Goal: Task Accomplishment & Management: Complete application form

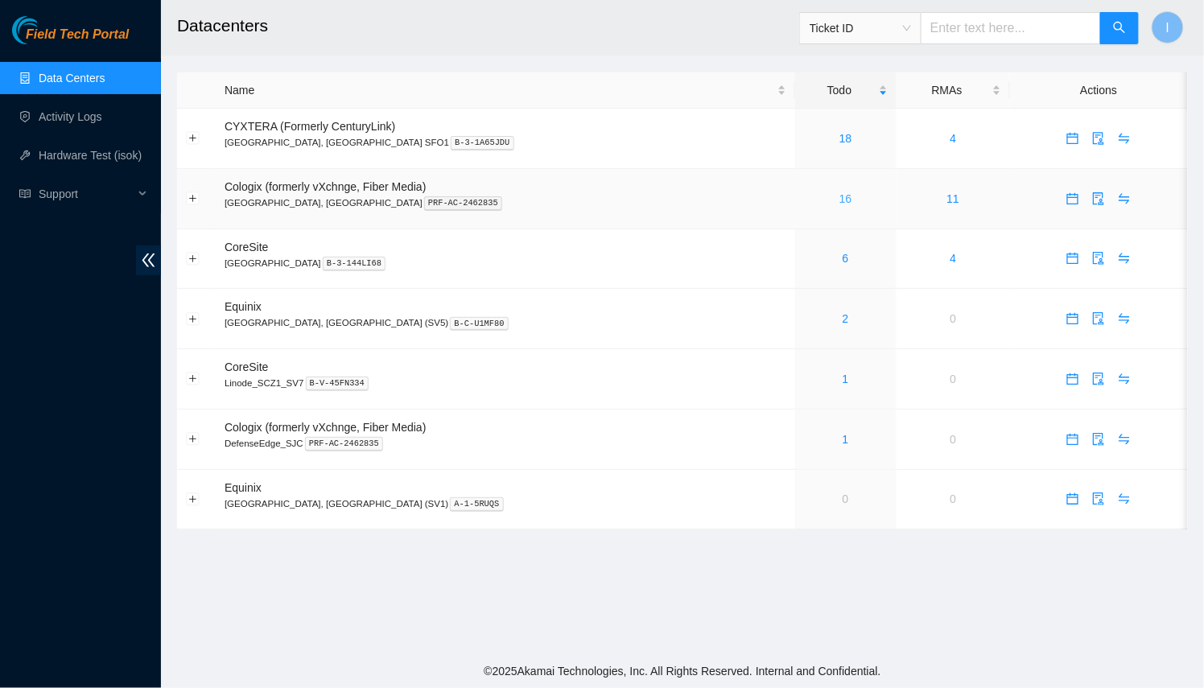
click at [839, 194] on link "16" at bounding box center [845, 198] width 13 height 13
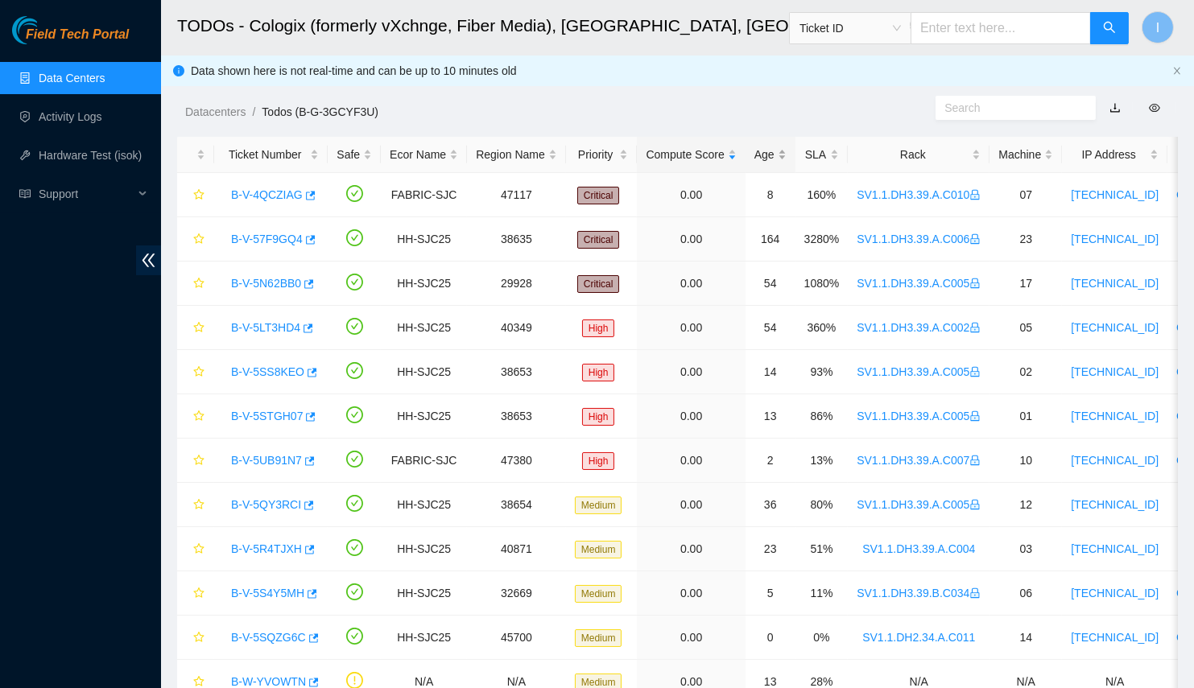
click at [755, 150] on div "Age" at bounding box center [770, 155] width 32 height 18
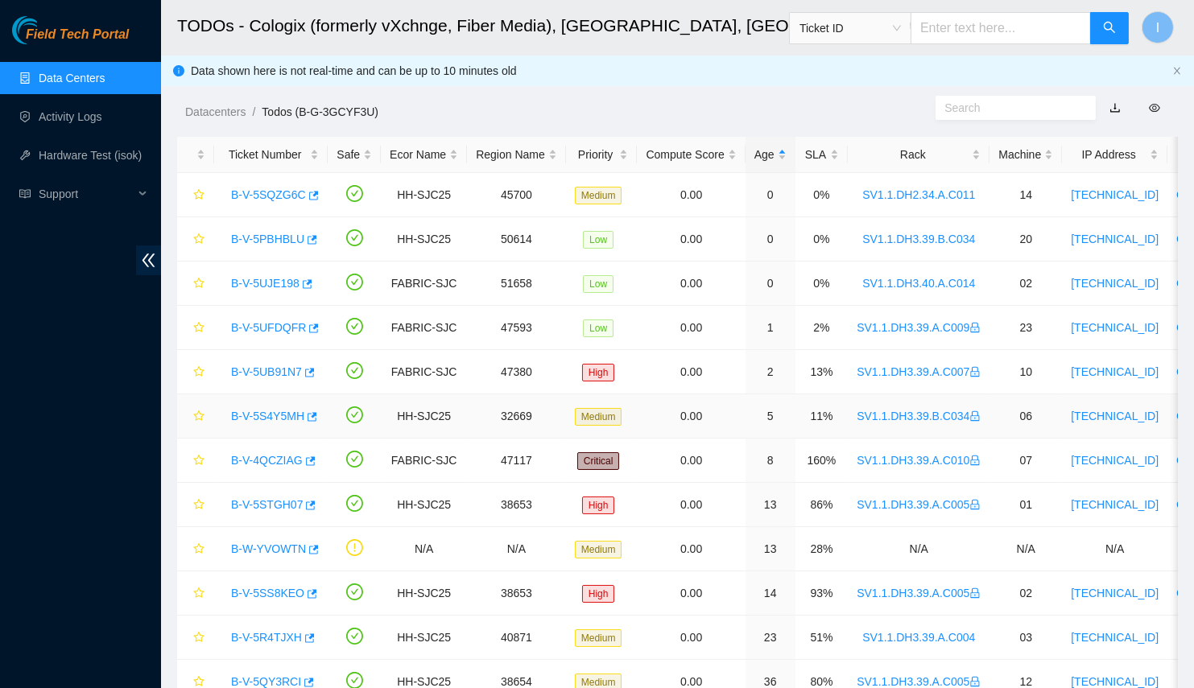
click at [243, 412] on link "B-V-5S4Y5MH" at bounding box center [267, 416] width 73 height 13
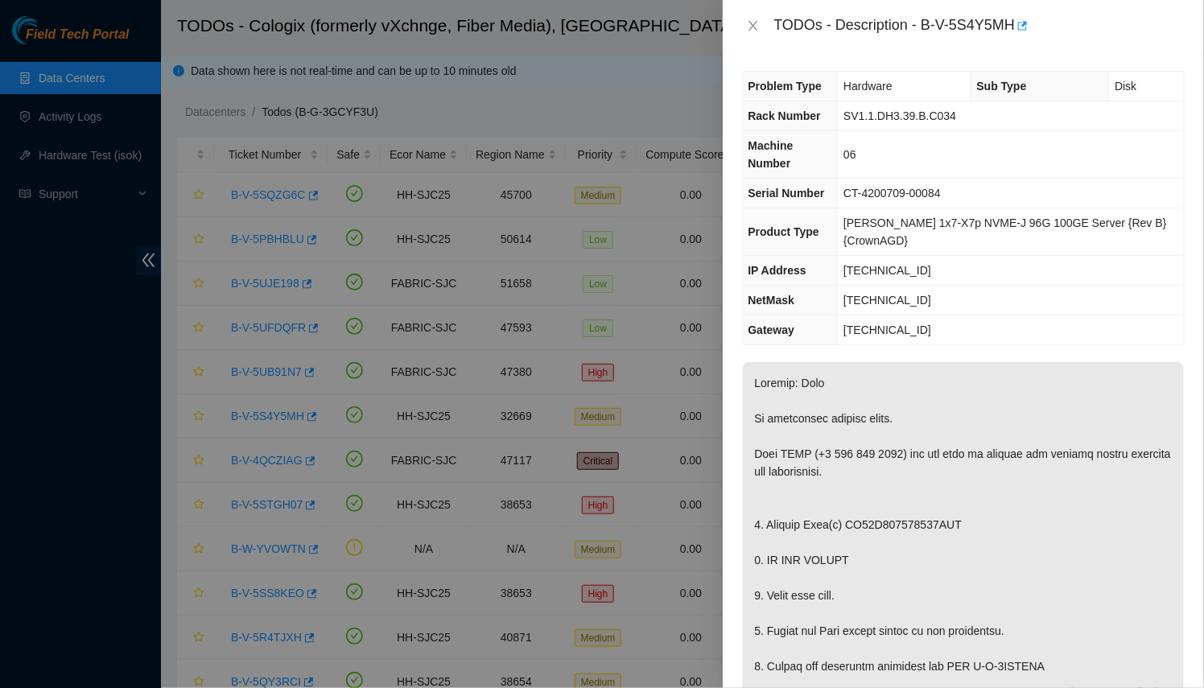
click at [995, 27] on div "TODOs - Description - B-V-5S4Y5MH" at bounding box center [979, 26] width 410 height 26
drag, startPoint x: 995, startPoint y: 27, endPoint x: 921, endPoint y: 22, distance: 74.3
click at [921, 22] on div "TODOs - Description - B-V-5S4Y5MH" at bounding box center [979, 26] width 410 height 26
copy div "B-V-5S4Y5MH"
click at [377, 330] on div at bounding box center [602, 344] width 1204 height 688
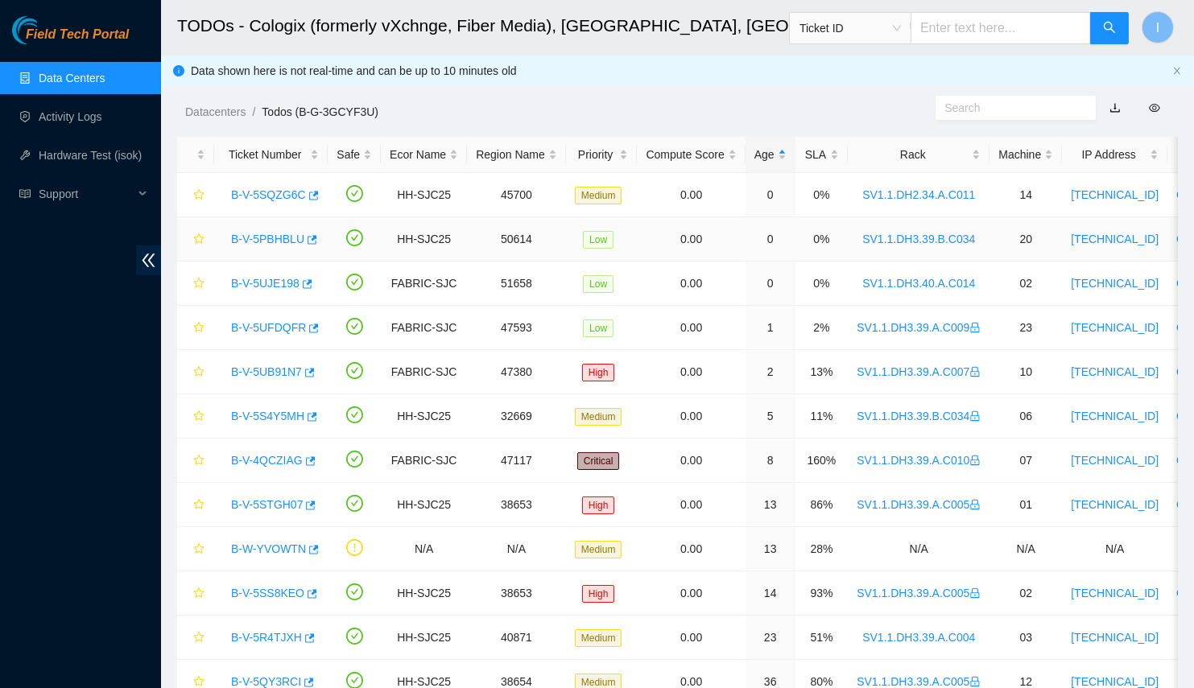
click at [273, 242] on link "B-V-5PBHBLU" at bounding box center [267, 239] width 73 height 13
click at [267, 206] on div "B-V-5SQZG6C" at bounding box center [271, 195] width 96 height 26
click at [269, 197] on link "B-V-5SQZG6C" at bounding box center [268, 194] width 75 height 13
drag, startPoint x: 216, startPoint y: 192, endPoint x: 327, endPoint y: 192, distance: 110.3
click at [327, 192] on tr "B-V-5SQZG6C HH-SJC25 45700 Medium 0.00 0 0% SV1.1.DH2.34.A.C011 14 23.217.58.11…" at bounding box center [940, 195] width 1526 height 44
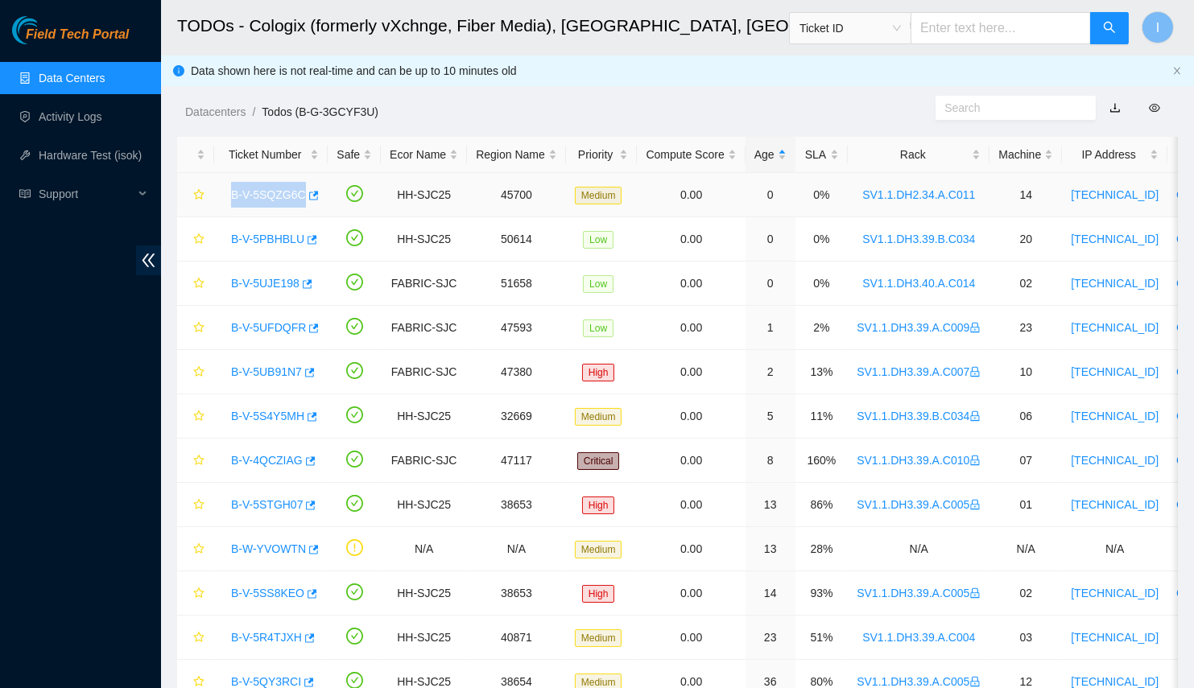
copy tr "B-V-5SQZG6C"
click at [307, 200] on icon "button" at bounding box center [312, 195] width 11 height 11
copy tr "B-V-5SQZG6C"
click at [307, 191] on icon "button" at bounding box center [312, 195] width 11 height 11
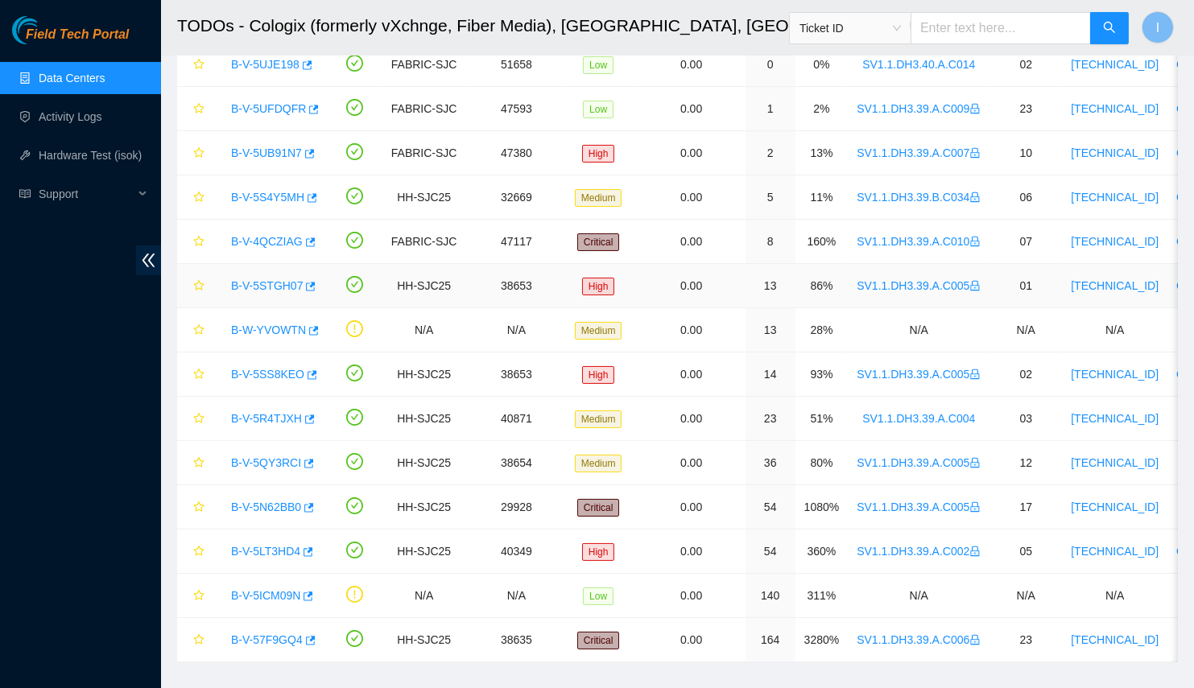
scroll to position [146, 0]
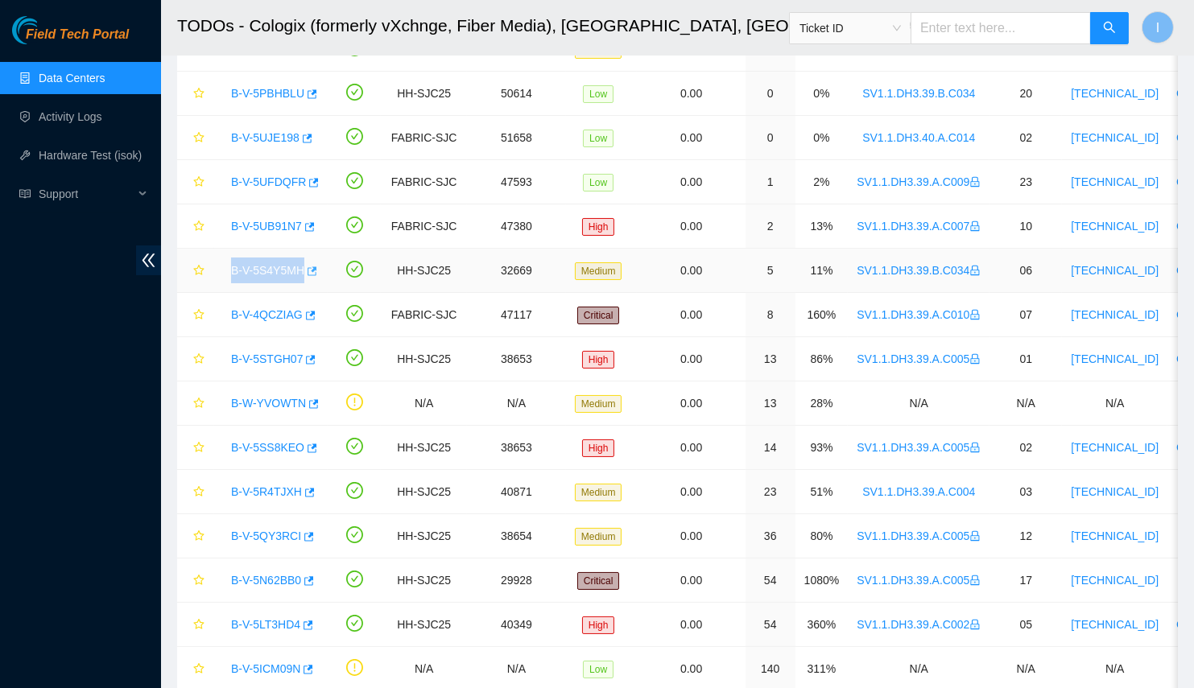
drag, startPoint x: 211, startPoint y: 270, endPoint x: 307, endPoint y: 263, distance: 96.0
click at [307, 263] on tr "B-V-5S4Y5MH HH-SJC25 32669 Medium 0.00 5 11% SV1.1.DH3.39.B.C034 06 72.247.36.1…" at bounding box center [940, 271] width 1526 height 44
copy tr "B-V-5S4Y5MH"
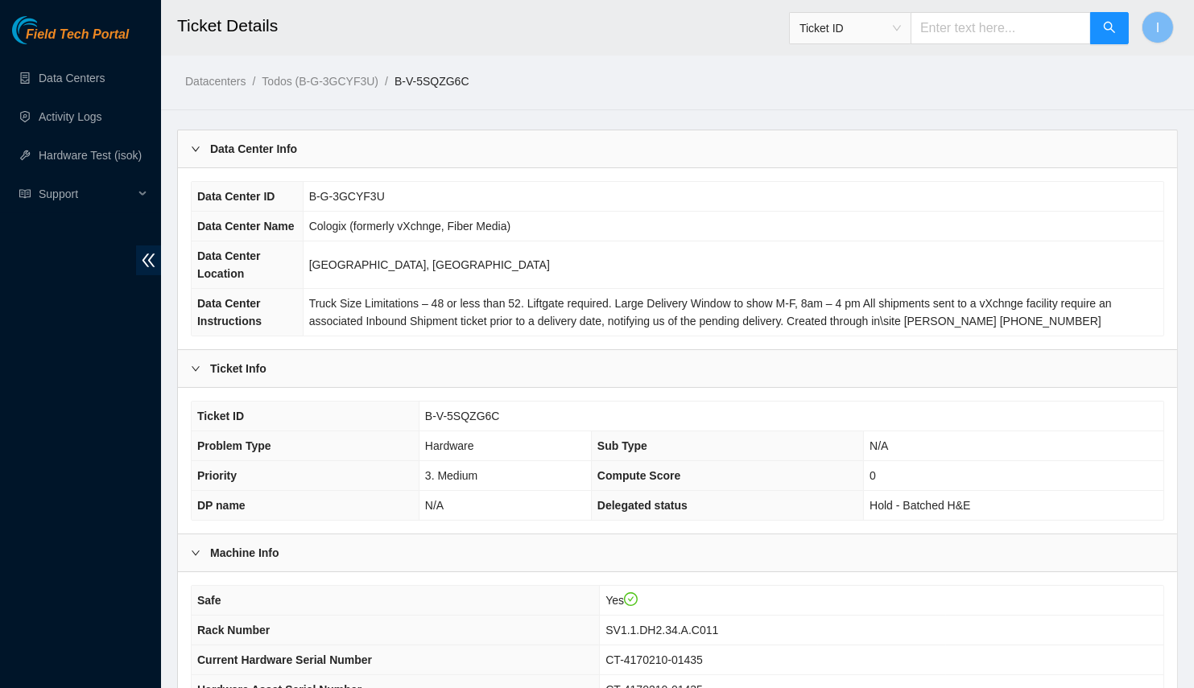
click at [352, 138] on div "Data Center Info" at bounding box center [677, 148] width 999 height 37
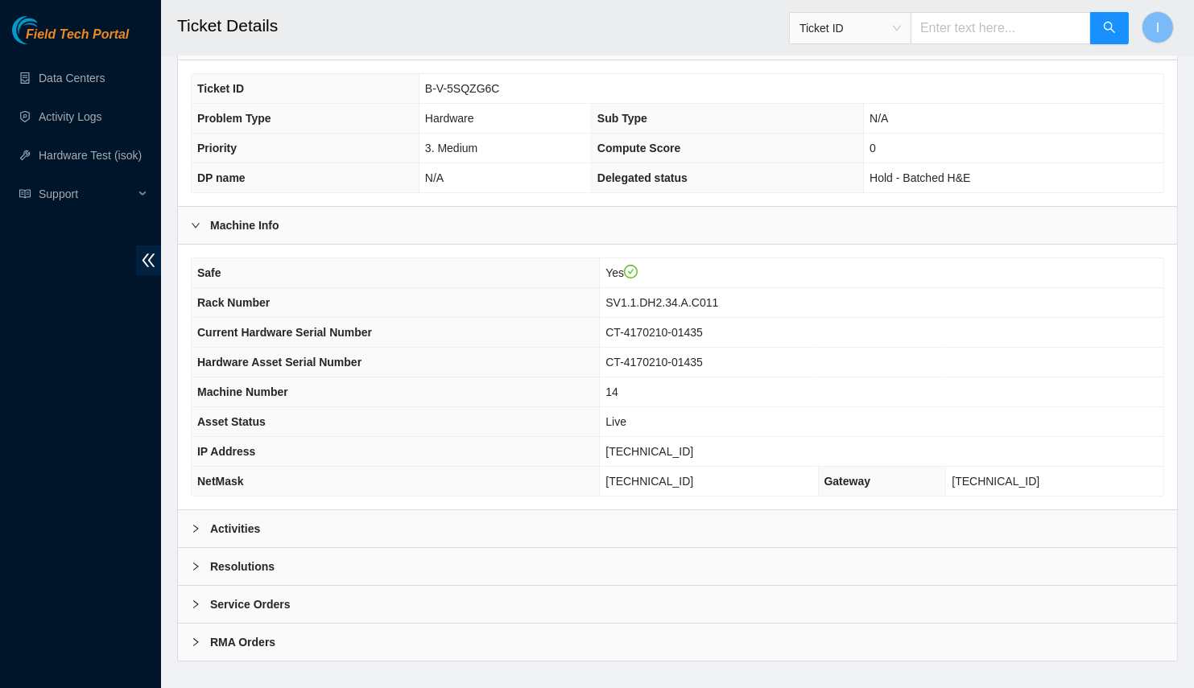
scroll to position [159, 0]
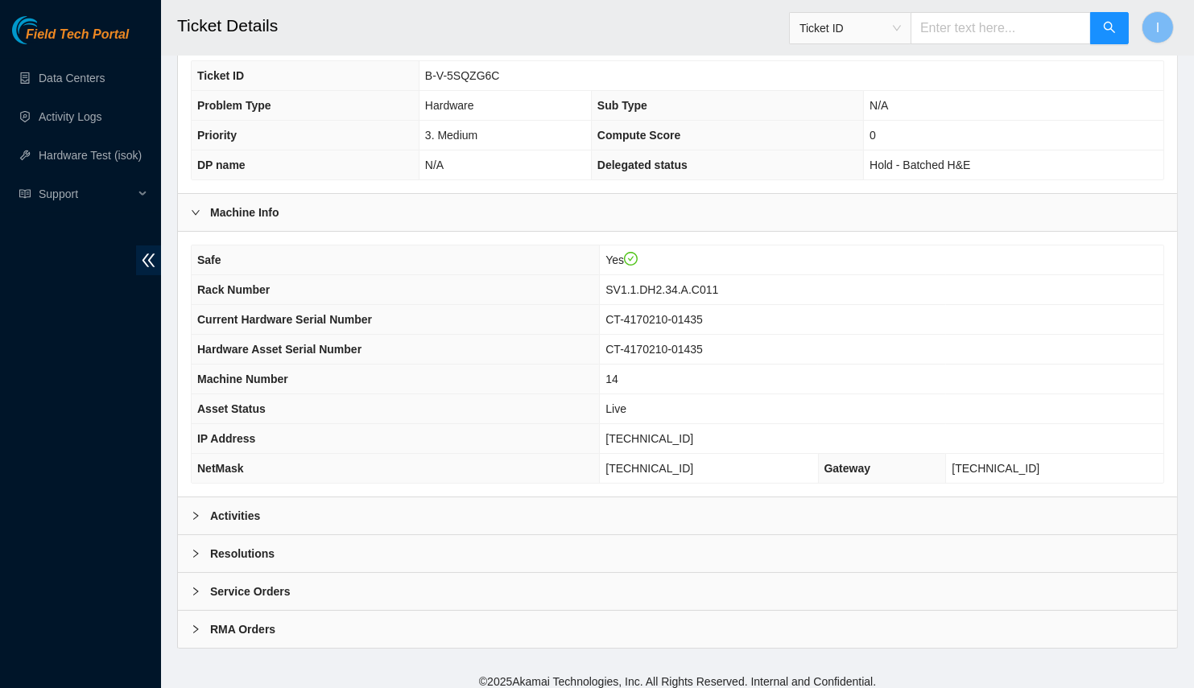
click at [283, 505] on div "Activities" at bounding box center [677, 515] width 999 height 37
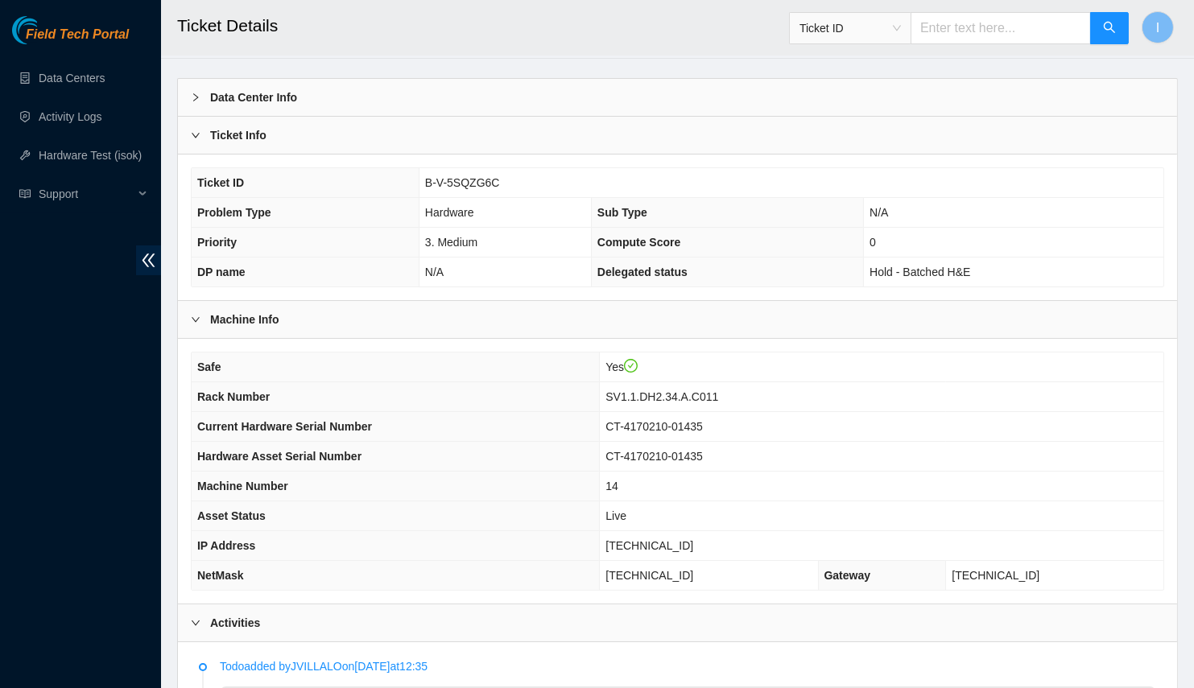
scroll to position [0, 0]
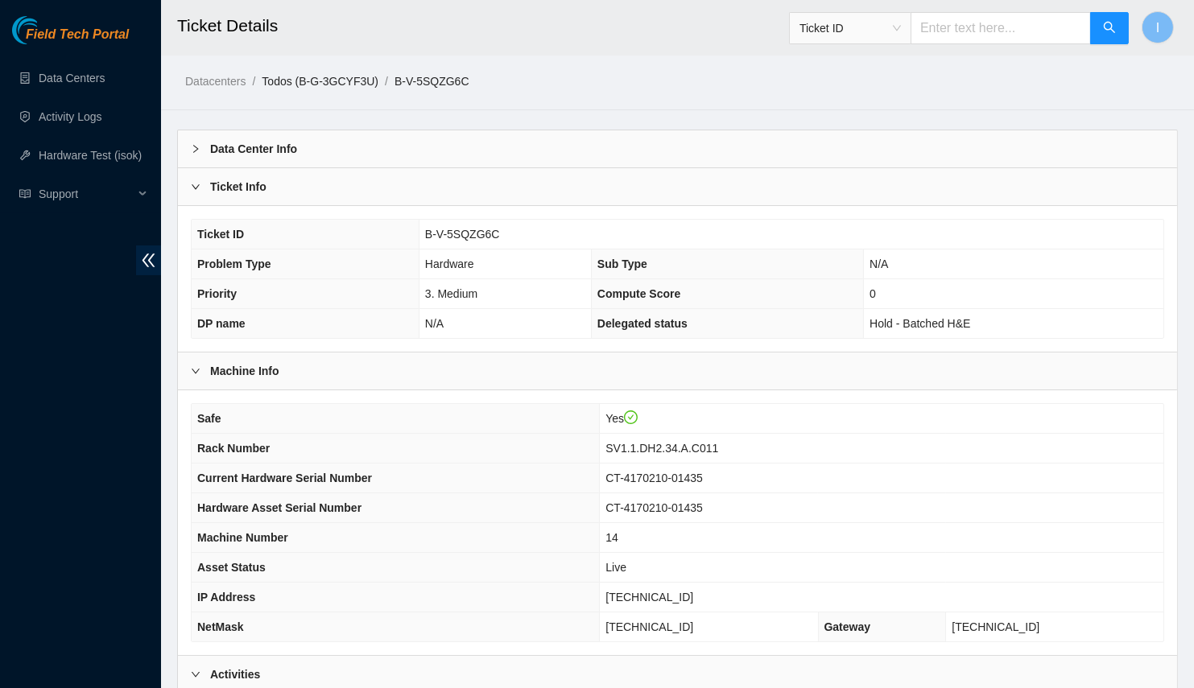
click at [331, 83] on link "Todos (B-G-3GCYF3U)" at bounding box center [320, 81] width 117 height 13
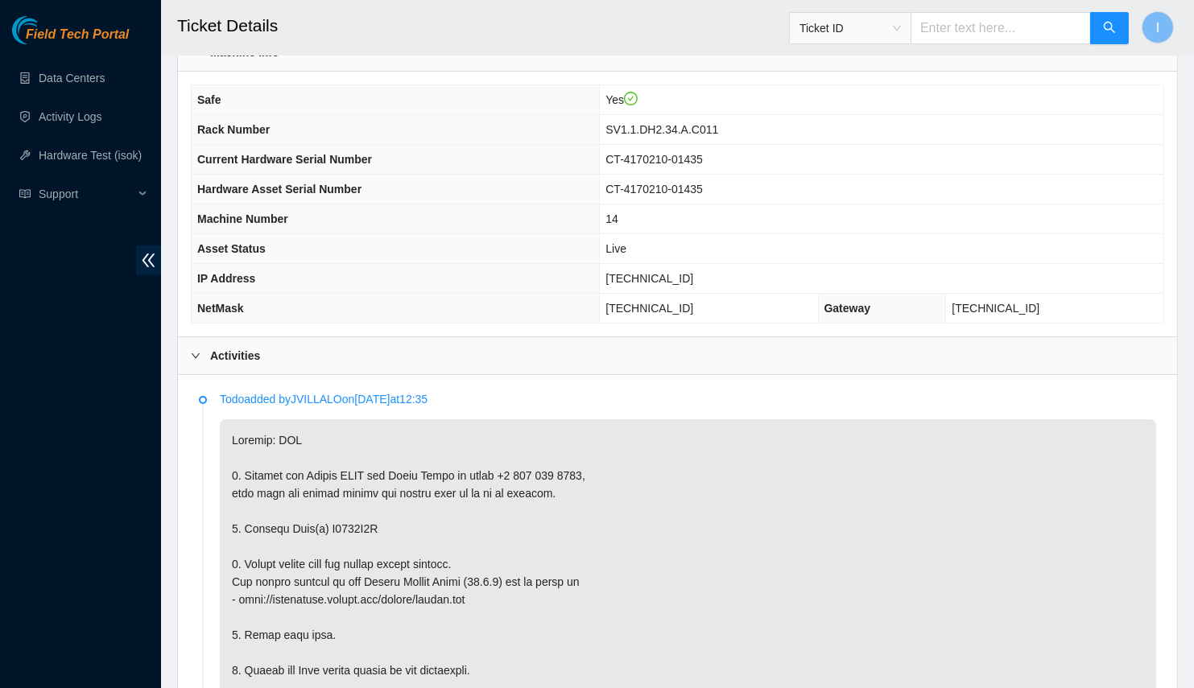
scroll to position [313, 0]
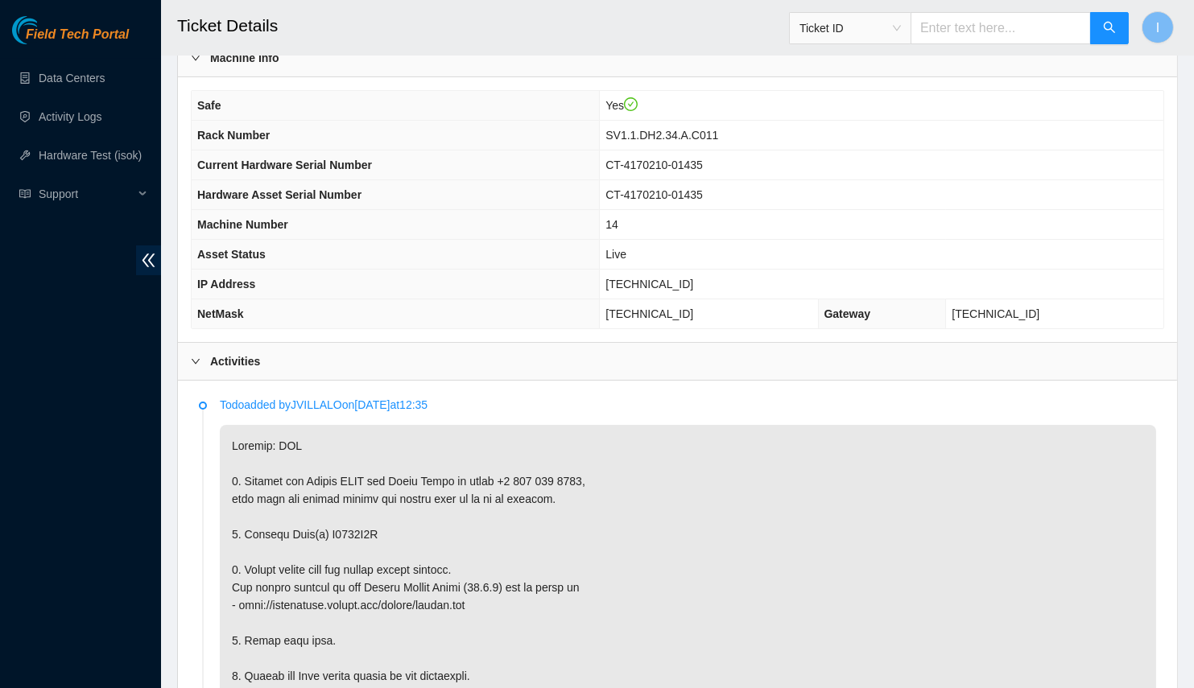
click at [538, 245] on th "Asset Status" at bounding box center [396, 255] width 408 height 30
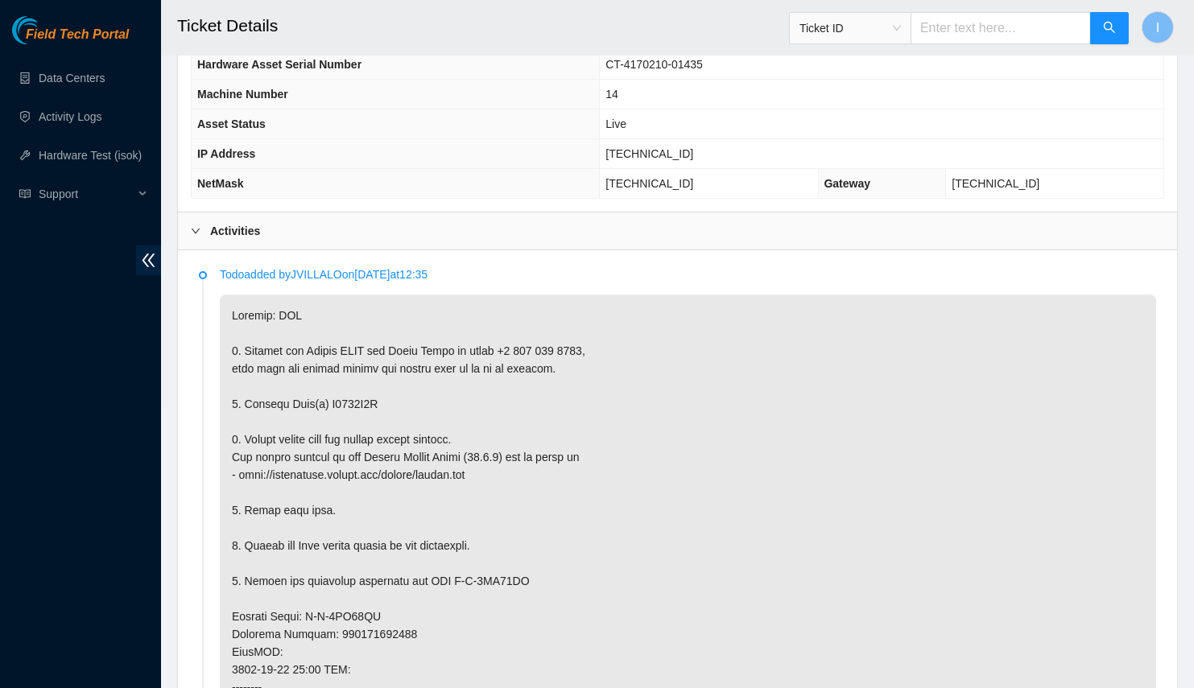
scroll to position [476, 0]
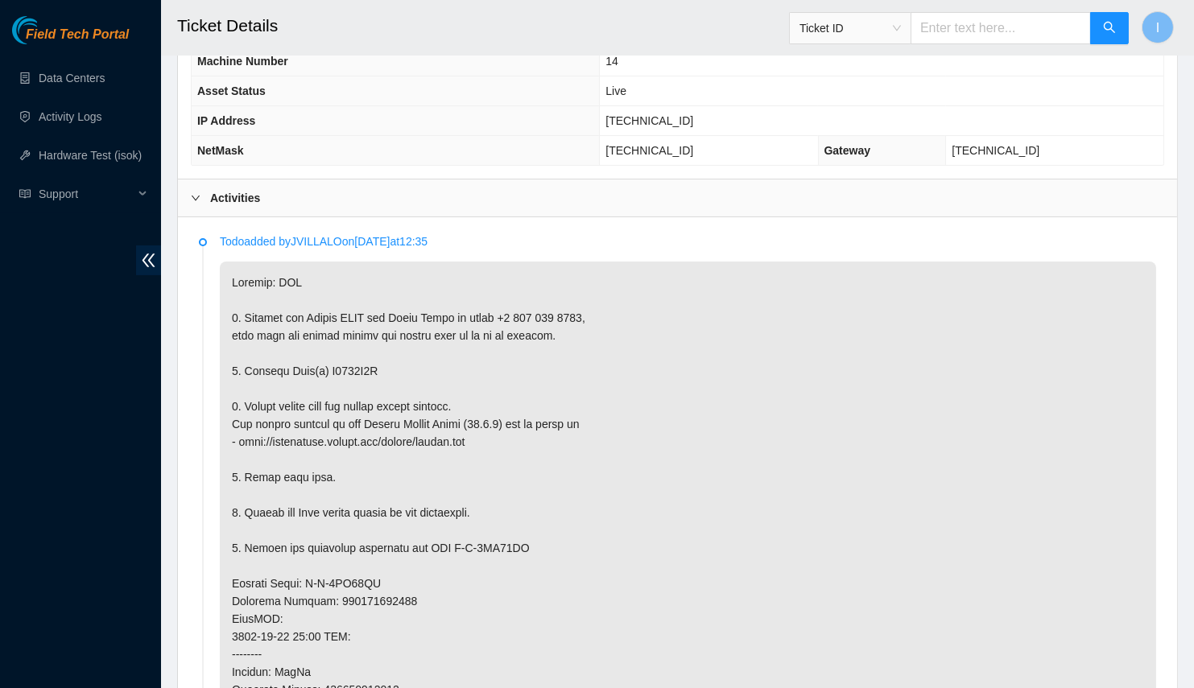
click at [505, 398] on p at bounding box center [688, 646] width 936 height 768
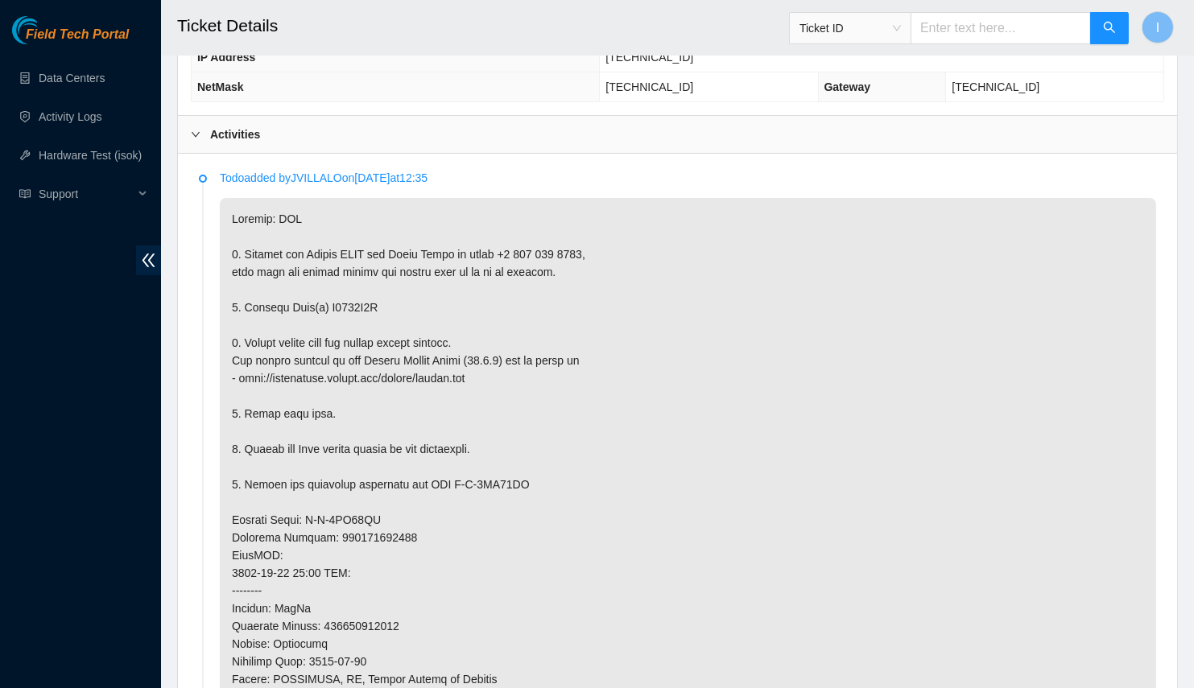
click at [344, 300] on p at bounding box center [688, 582] width 936 height 768
copy p "A0156E7F"
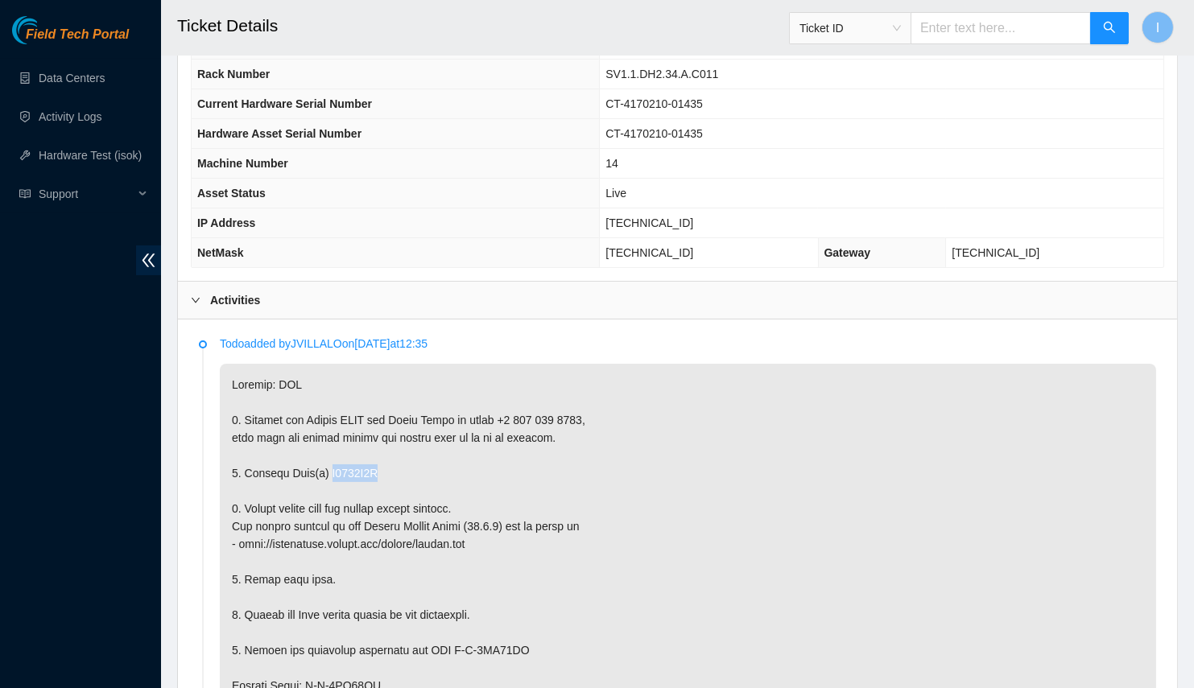
scroll to position [219, 0]
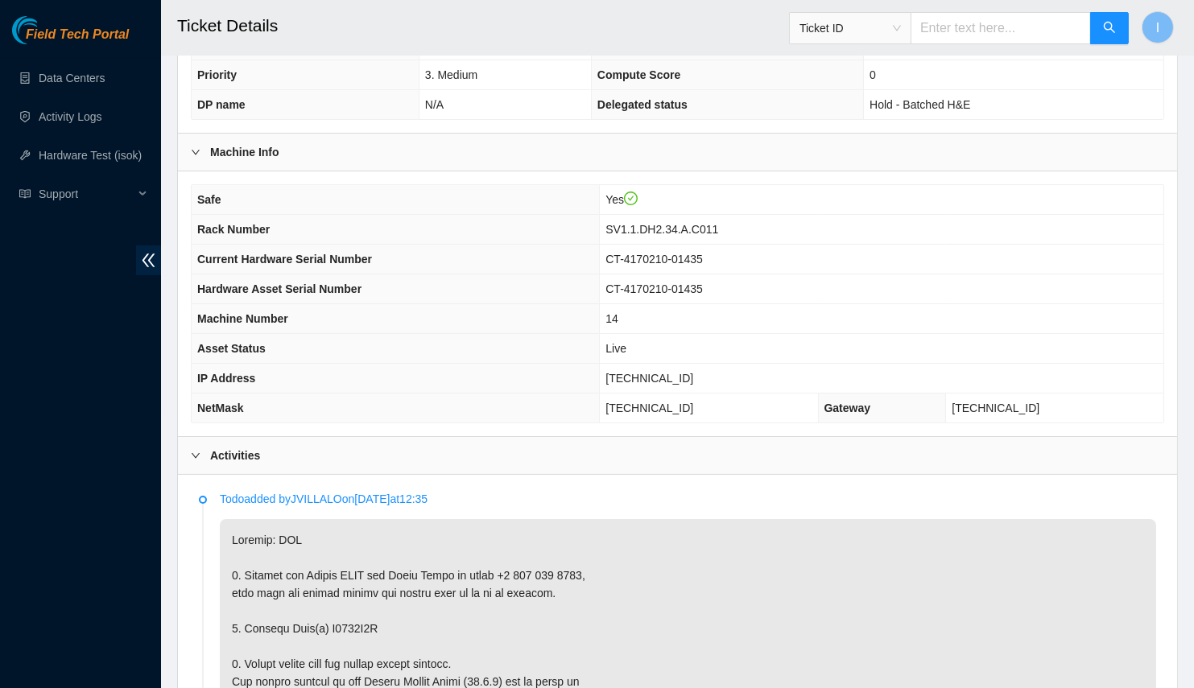
click at [224, 229] on span "Rack Number" at bounding box center [233, 229] width 72 height 13
click at [204, 227] on span "Rack Number" at bounding box center [233, 229] width 72 height 13
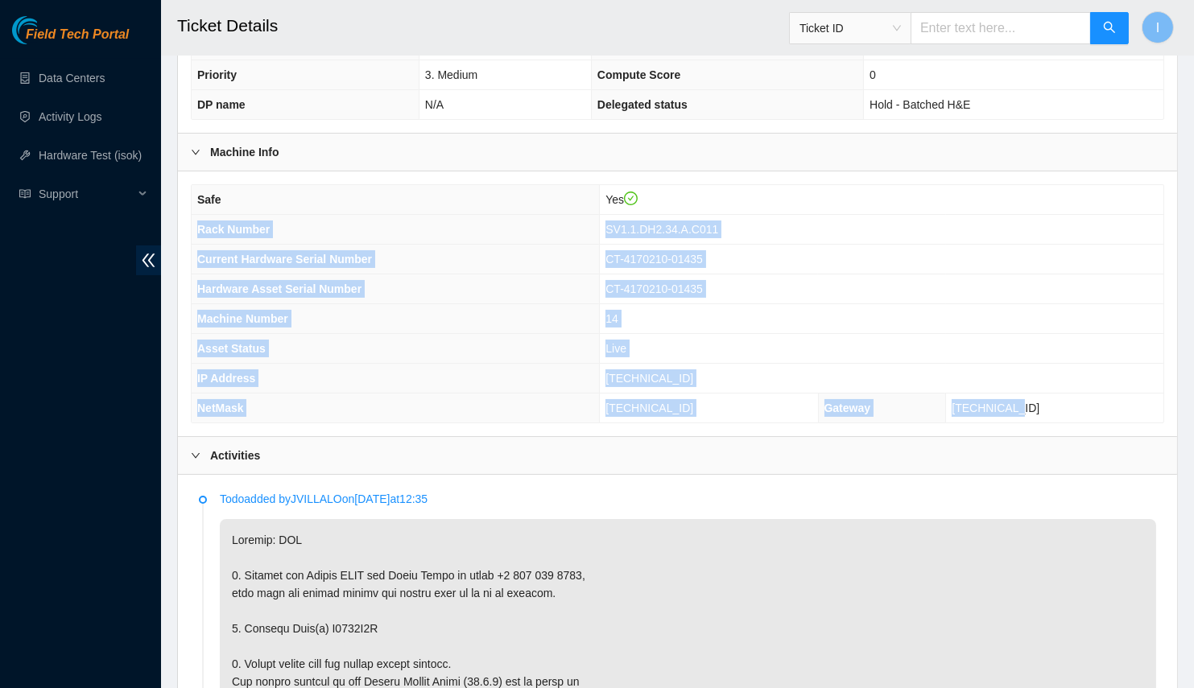
drag, startPoint x: 204, startPoint y: 227, endPoint x: 1128, endPoint y: 400, distance: 940.0
click at [1128, 400] on tbody "Safe Yes Rack Number SV1.1.DH2.34.A.C011 Current Hardware Serial Number CT-4170…" at bounding box center [677, 303] width 971 height 237
copy tbody "Rack Number SV1.1.DH2.34.A.C011 Current Hardware Serial Number CT-4170210-01435…"
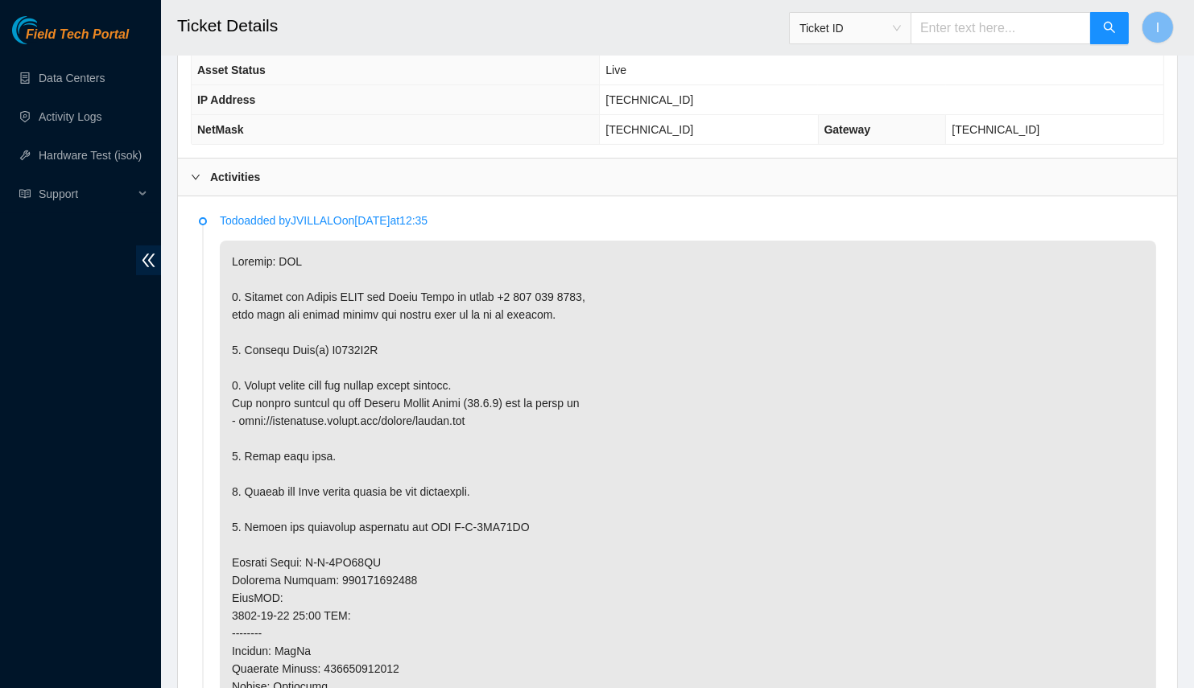
click at [472, 428] on p at bounding box center [688, 625] width 936 height 768
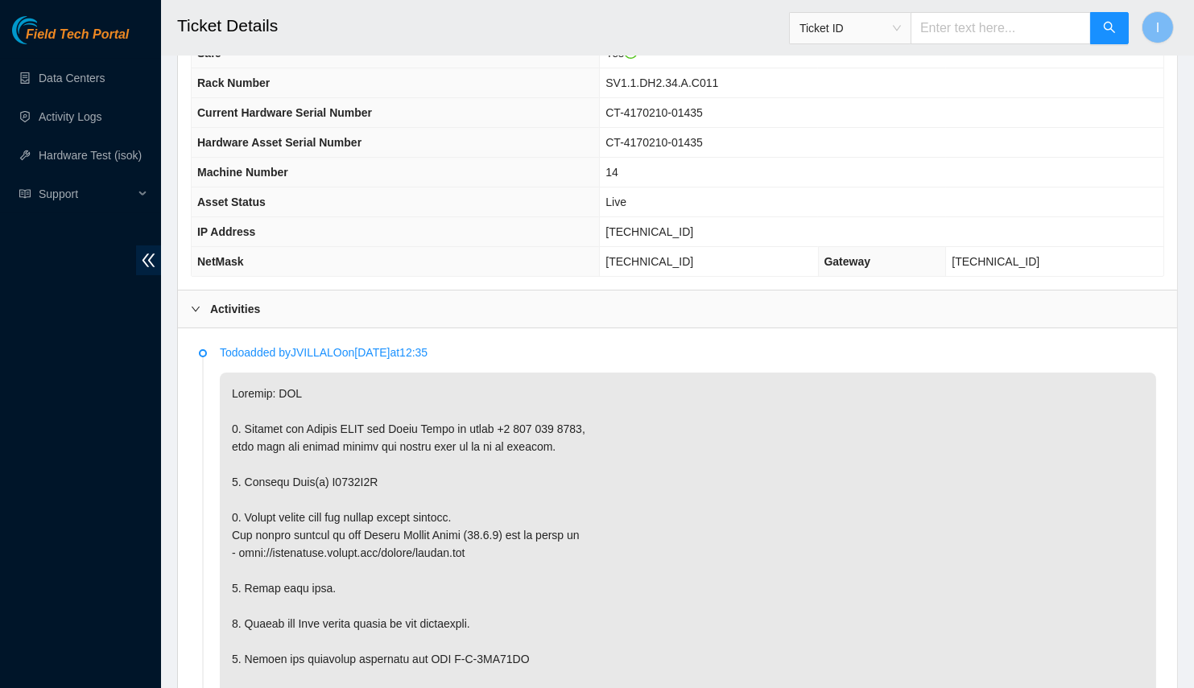
scroll to position [364, 0]
click at [703, 138] on span "CT-4170210-01435" at bounding box center [653, 144] width 97 height 13
click at [708, 239] on td "23.217.58.114" at bounding box center [881, 234] width 563 height 30
copy span "23.217.58.114"
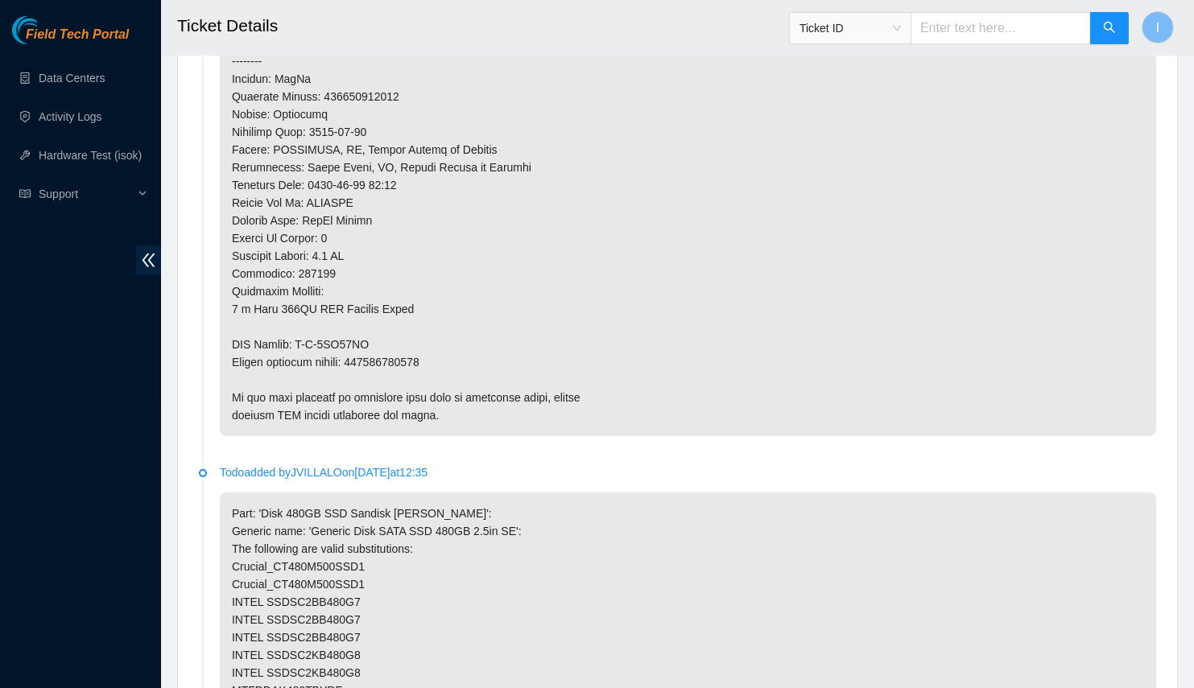
scroll to position [1091, 0]
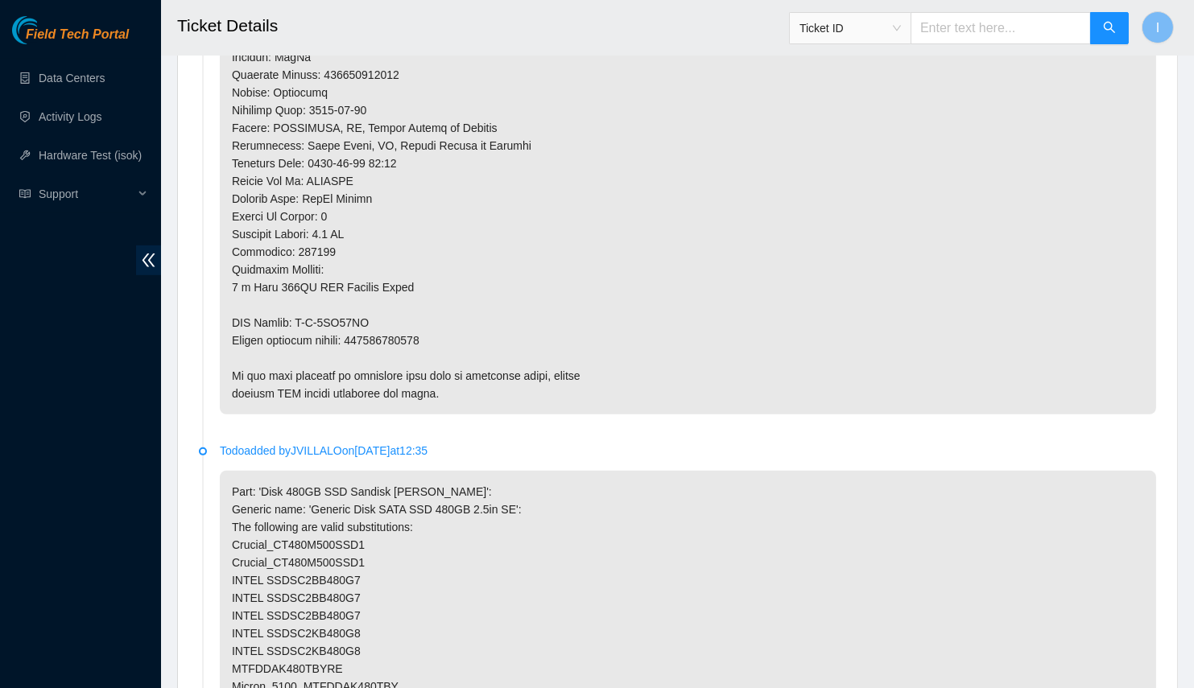
click at [402, 331] on p at bounding box center [688, 31] width 936 height 768
copy p "463470042904"
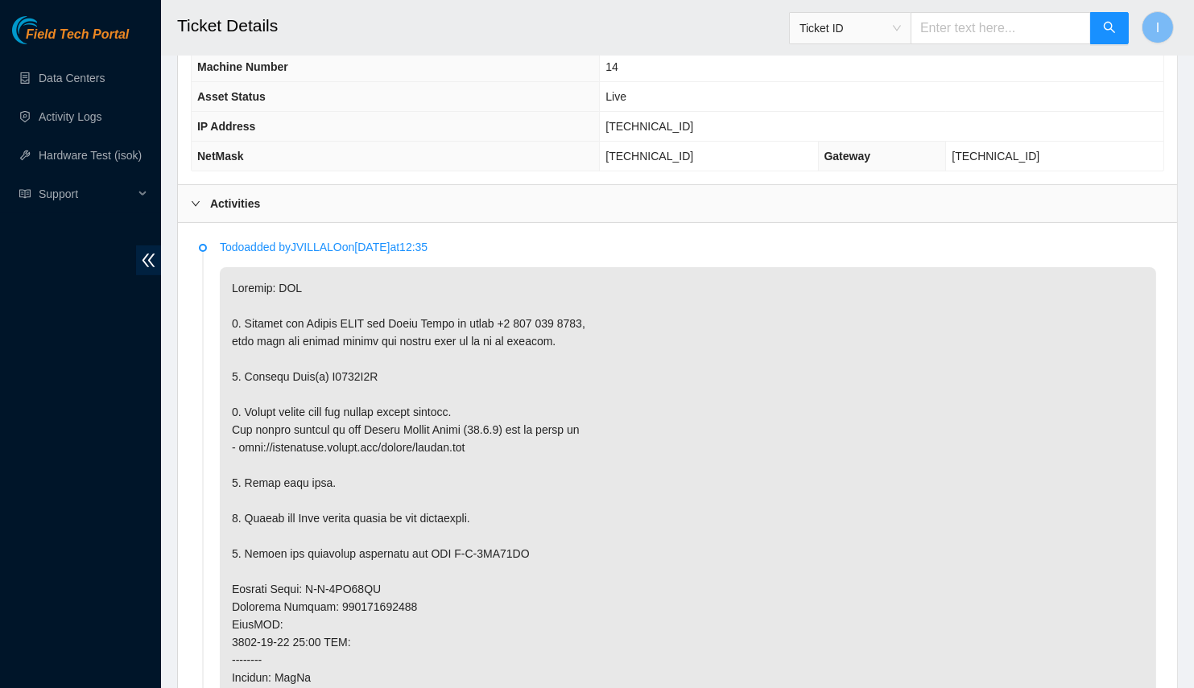
click at [292, 432] on p at bounding box center [688, 651] width 936 height 768
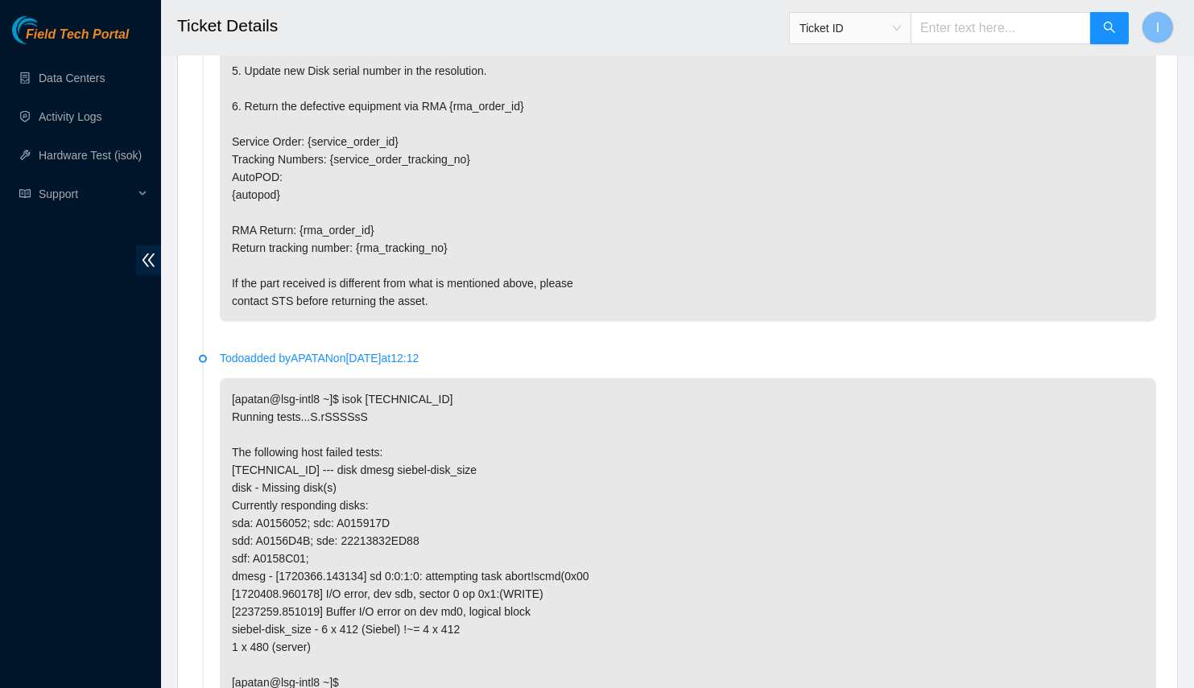
scroll to position [2869, 0]
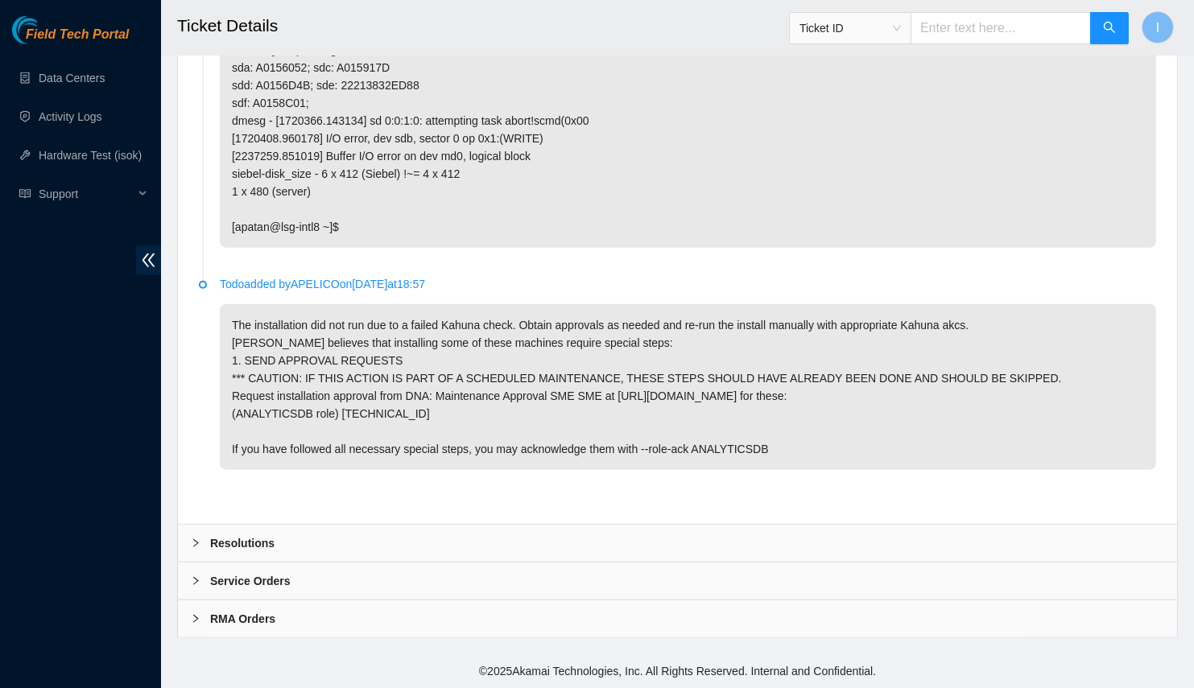
click at [288, 551] on div "Resolutions" at bounding box center [677, 543] width 999 height 37
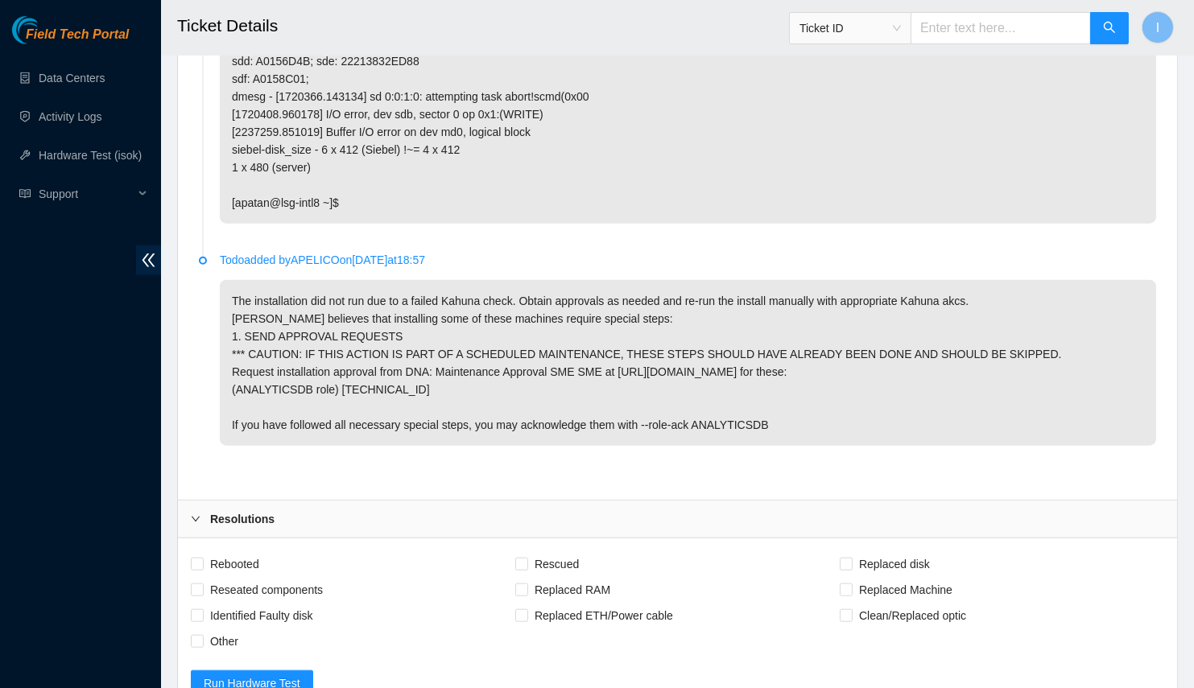
scroll to position [3282, 0]
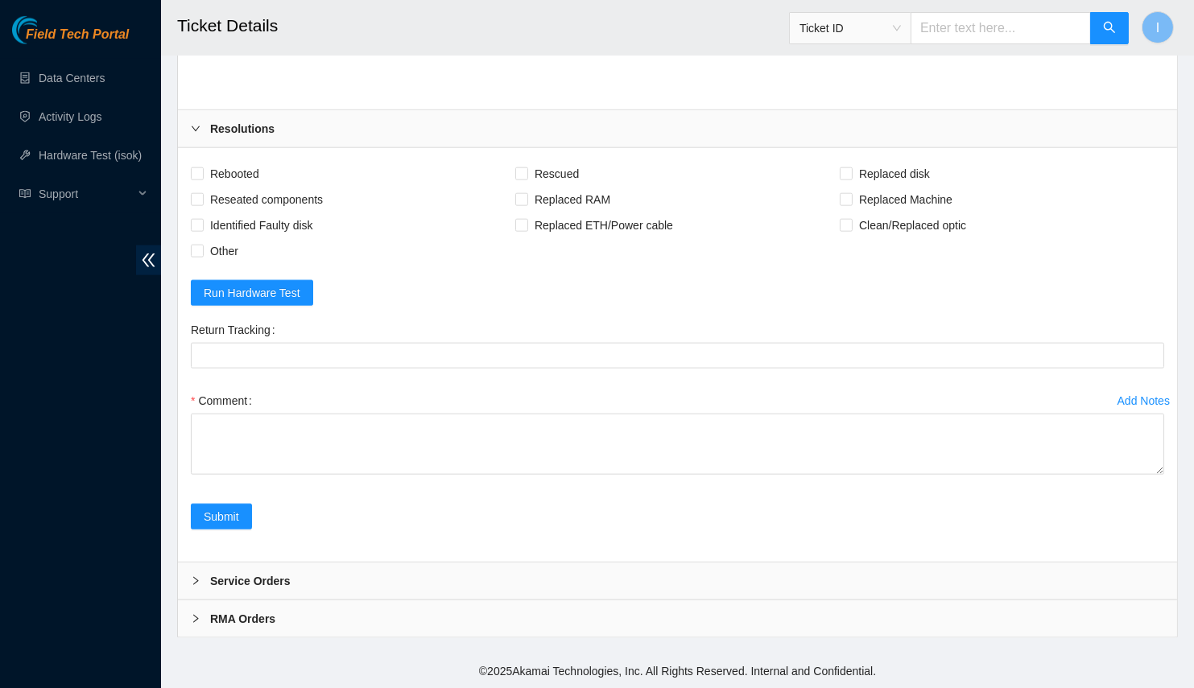
click at [1161, 476] on div "Comment" at bounding box center [677, 436] width 973 height 97
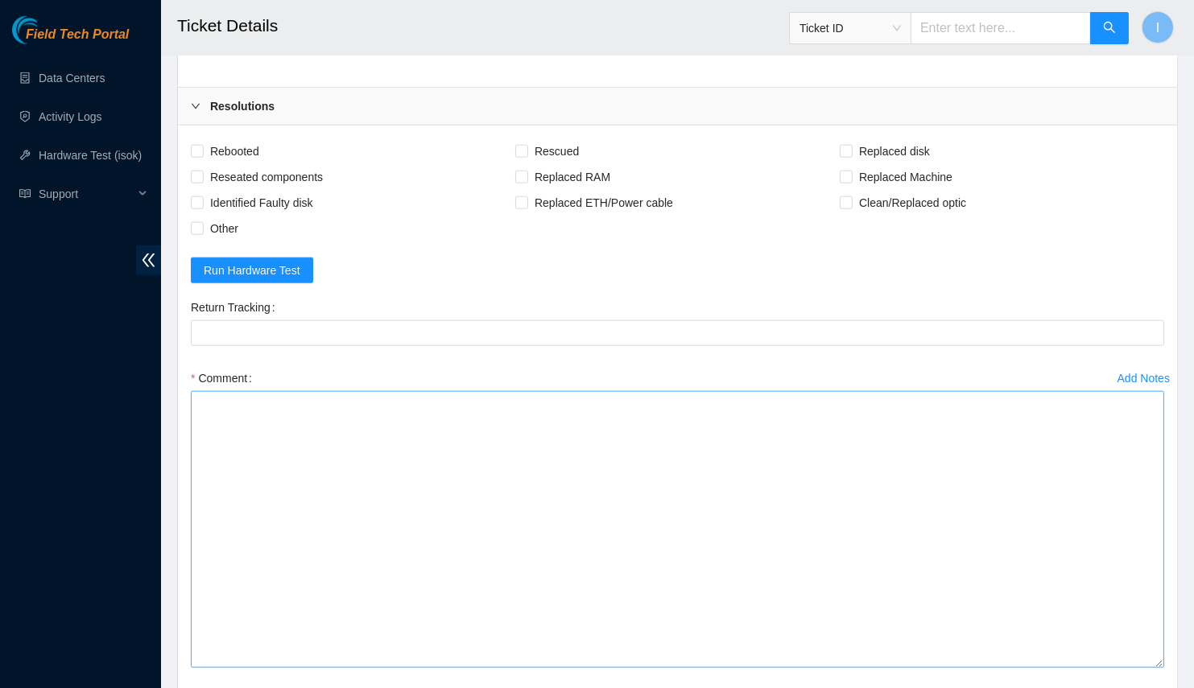
drag, startPoint x: 1161, startPoint y: 472, endPoint x: 801, endPoint y: 632, distance: 393.8
click at [1087, 668] on textarea "Comment" at bounding box center [677, 529] width 973 height 277
click at [707, 626] on textarea "Comment" at bounding box center [677, 529] width 973 height 277
paste textarea "B-V-5SQZG6C Spoke with NOCC; safe Powered off server Replaced drive OLD A0156E7…"
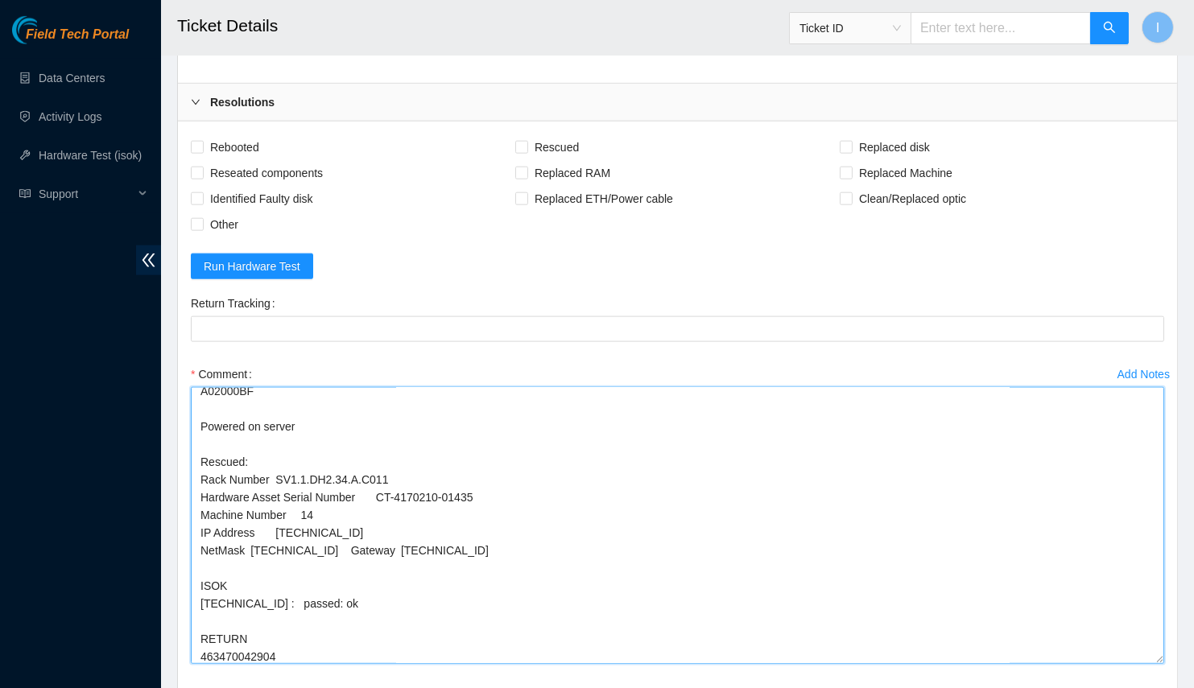
scroll to position [0, 0]
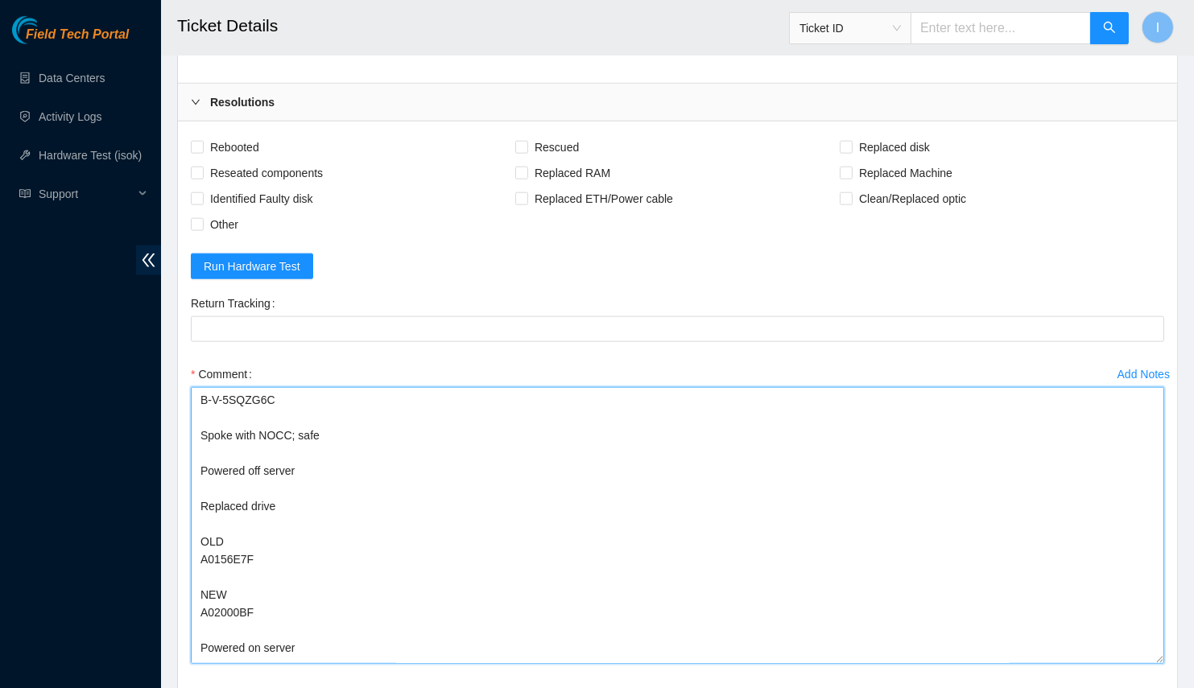
drag, startPoint x: 320, startPoint y: 424, endPoint x: 353, endPoint y: 441, distance: 37.8
click at [353, 441] on textarea "B-V-5SQZG6C Spoke with NOCC; safe Powered off server Replaced drive OLD A0156E7…" at bounding box center [677, 525] width 973 height 277
drag, startPoint x: 353, startPoint y: 441, endPoint x: 310, endPoint y: 460, distance: 47.6
click at [310, 460] on textarea "Spoke with NOCC; safe Powered off server Replaced drive OLD A0156E7F NEW A02000…" at bounding box center [677, 525] width 973 height 277
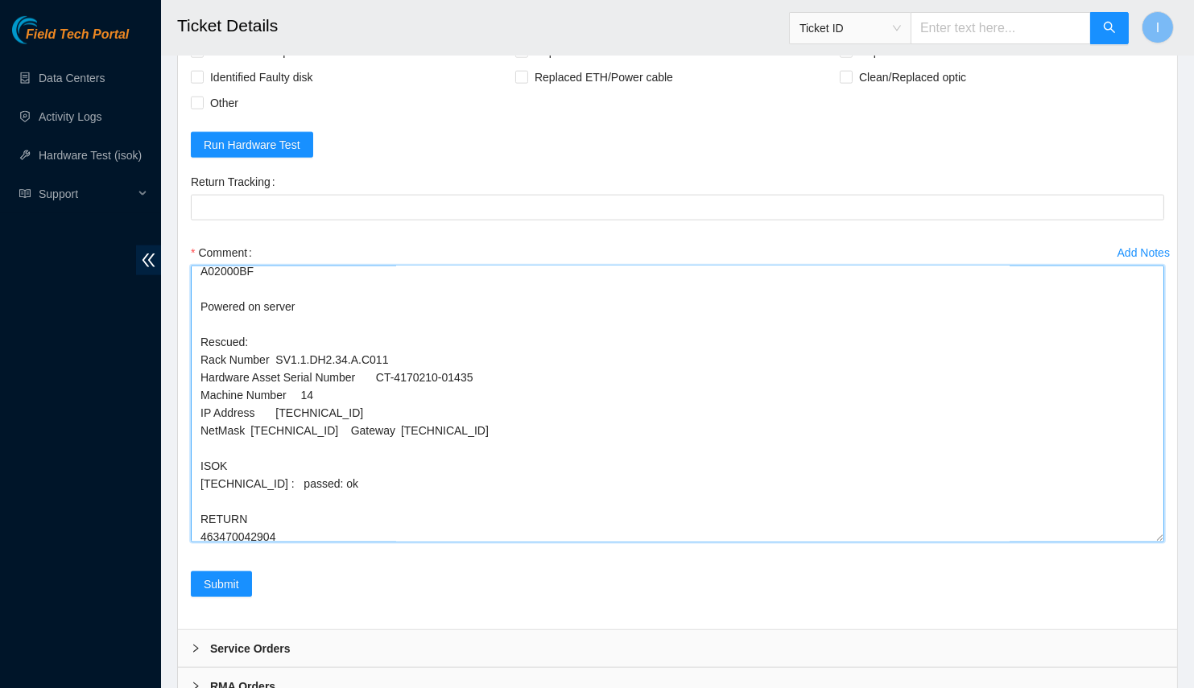
scroll to position [190, 0]
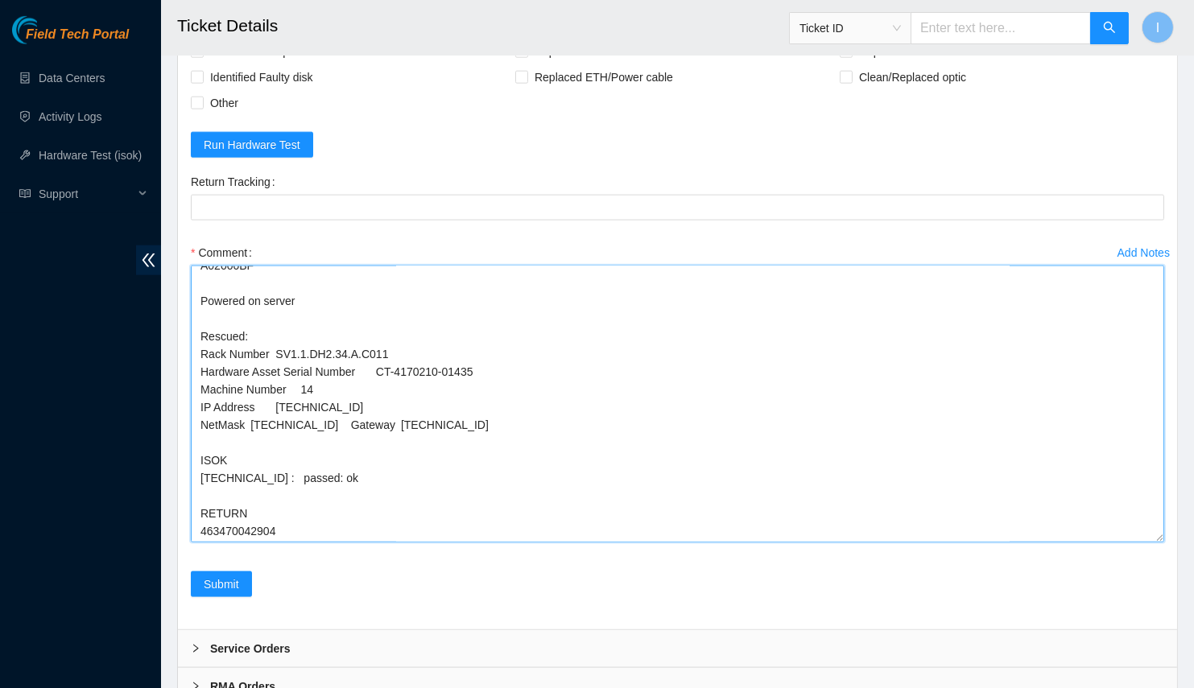
click at [258, 542] on textarea "Spoke with NOCC; safe Powered off server Replaced drive OLD A0156E7F NEW A02000…" at bounding box center [677, 404] width 973 height 277
type textarea "Spoke with NOCC; safe Powered off server Replaced drive OLD A0156E7F NEW A02000…"
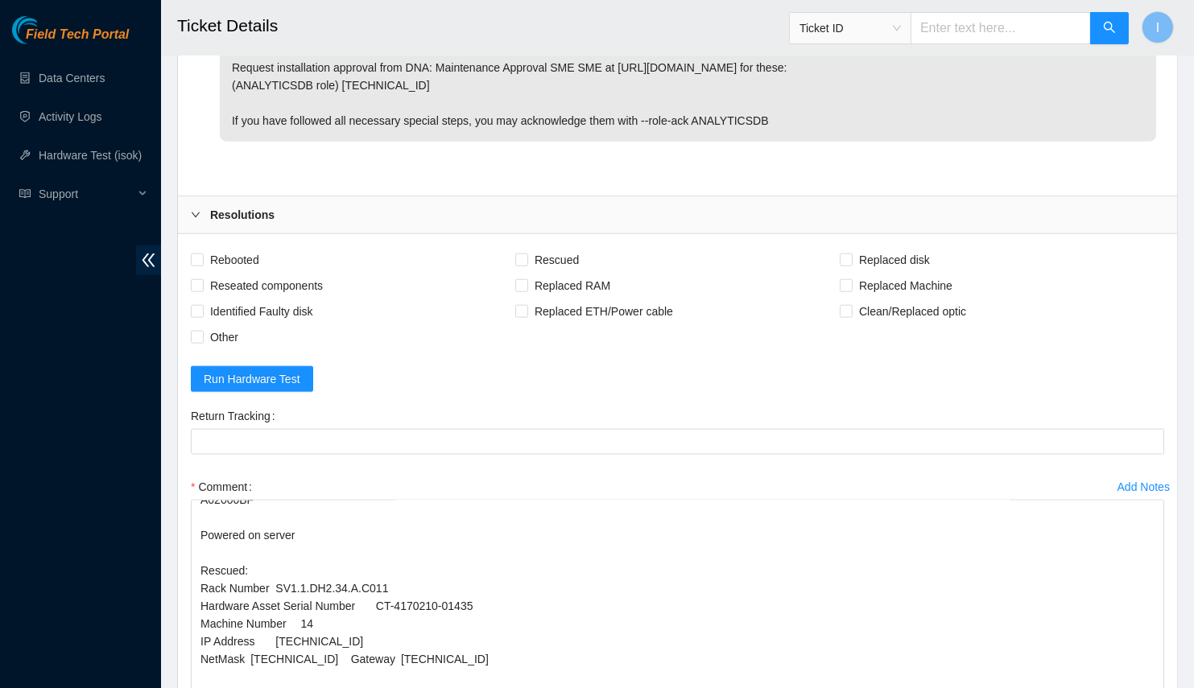
scroll to position [3499, 0]
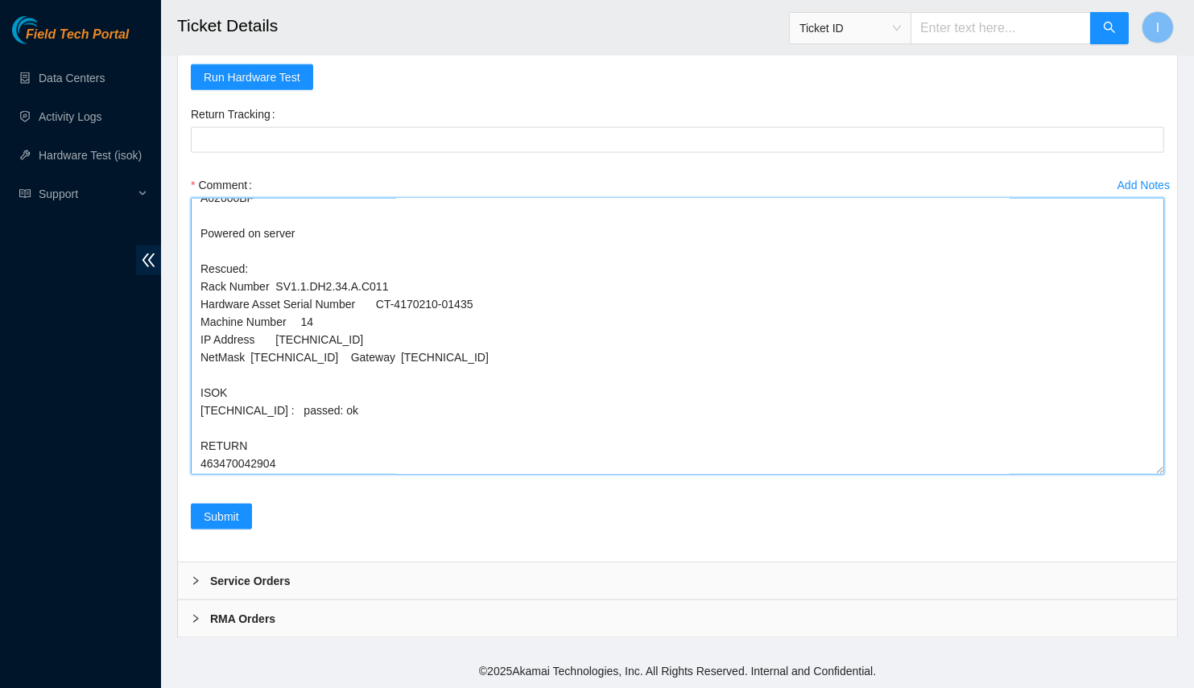
click at [229, 412] on textarea "Spoke with NOCC; safe Powered off server Replaced drive OLD A0156E7F NEW A02000…" at bounding box center [677, 336] width 973 height 277
click at [216, 514] on span "Submit" at bounding box center [221, 517] width 35 height 18
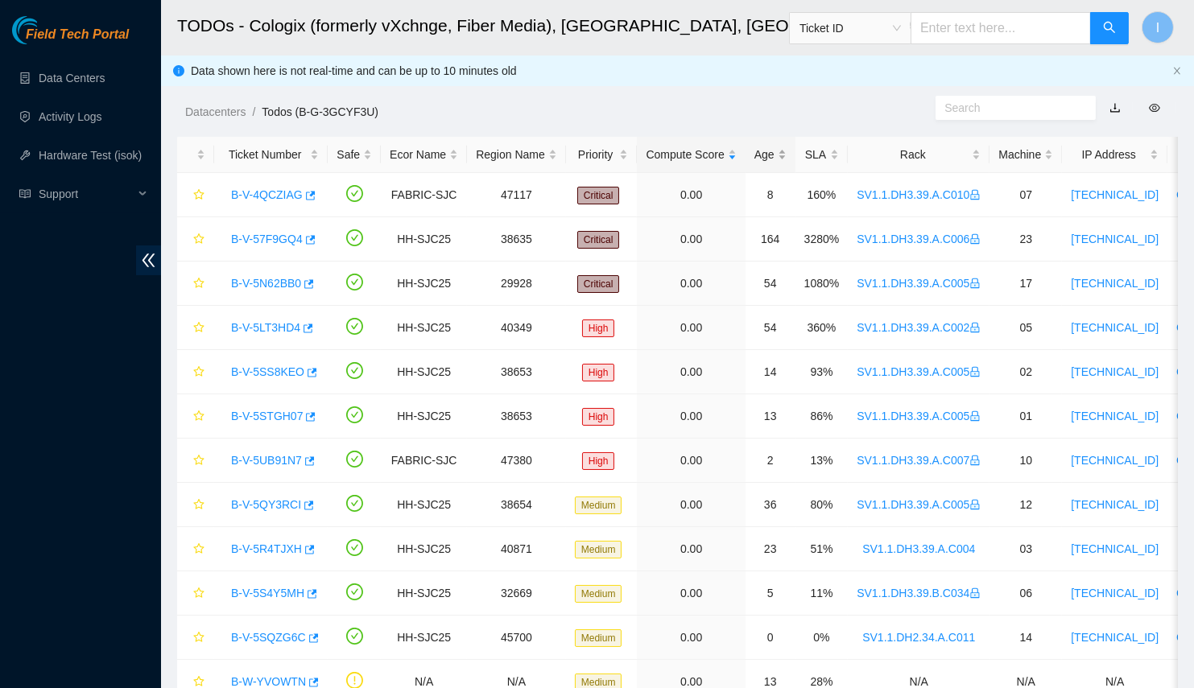
click at [754, 157] on div "Age" at bounding box center [770, 155] width 32 height 18
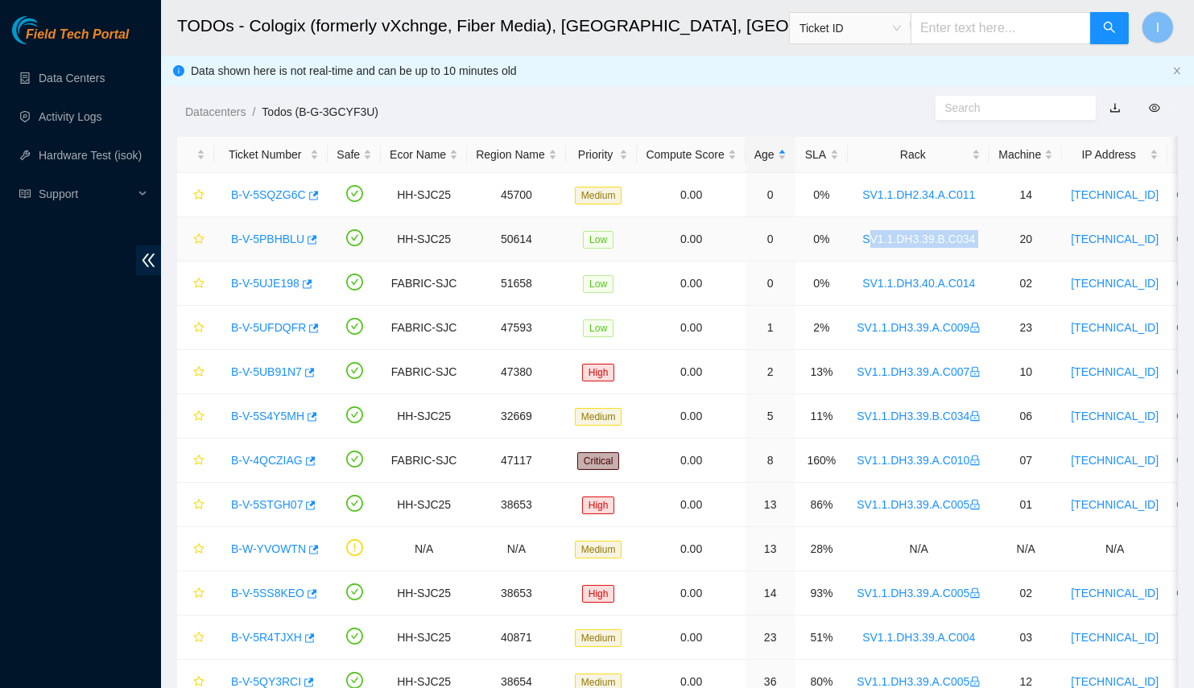
drag, startPoint x: 982, startPoint y: 240, endPoint x: 856, endPoint y: 221, distance: 127.8
click at [856, 221] on tr "B-V-5PBHBLU HH-SJC25 50614 Low 0.00 0 0% SV1.1.DH3.39.B.C034 20 [TECHNICAL_ID] …" at bounding box center [940, 239] width 1526 height 44
click at [265, 229] on div "B-V-5PBHBLU" at bounding box center [271, 239] width 96 height 26
click at [268, 239] on link "B-V-5PBHBLU" at bounding box center [267, 239] width 73 height 13
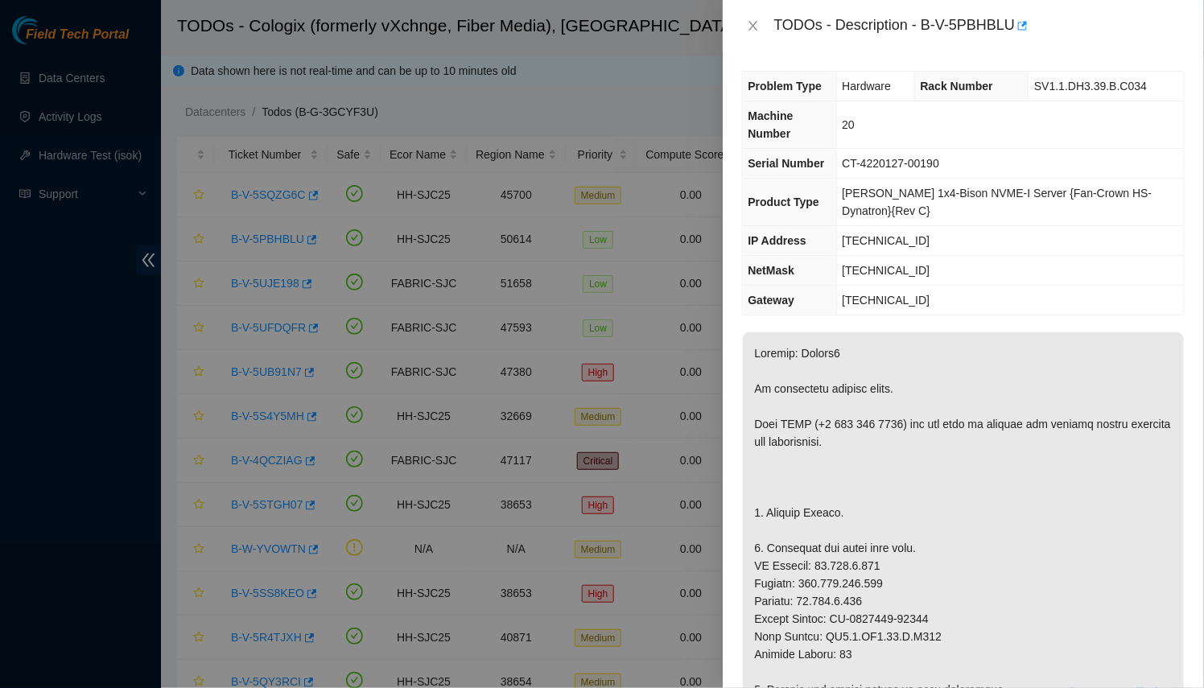
click at [675, 449] on div "TODOs - Description - B-V-5PBHBLU Problem Type Hardware Rack Number SV1.1.DH3.3…" at bounding box center [602, 344] width 1204 height 688
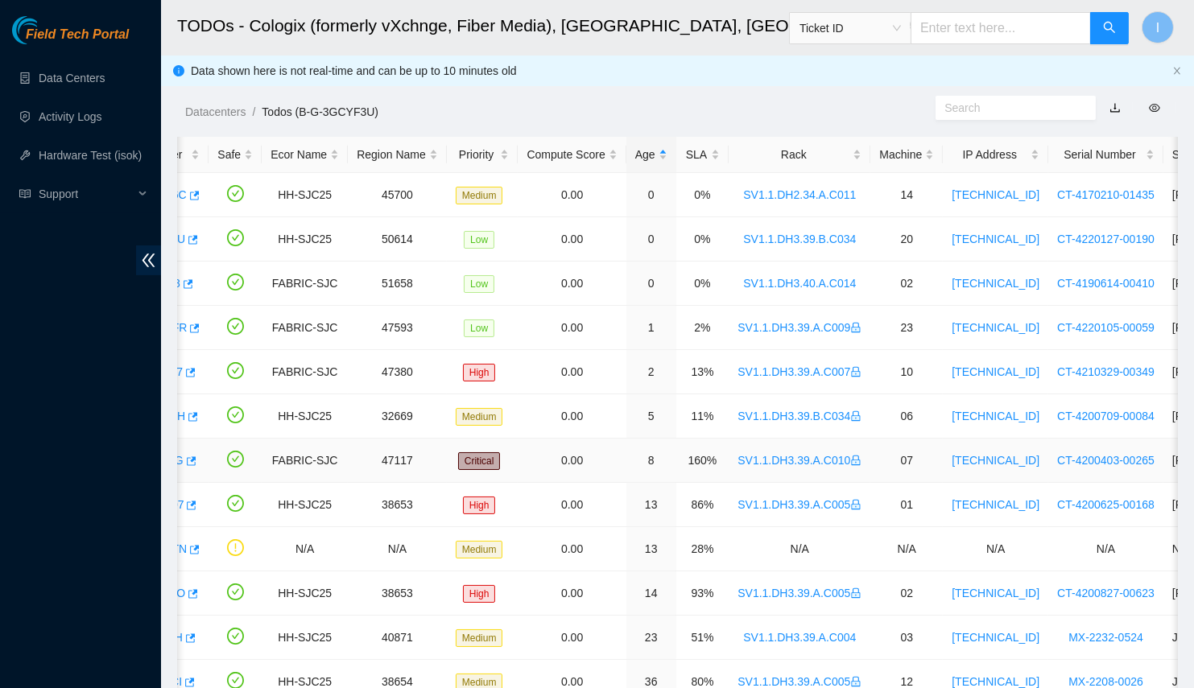
scroll to position [0, 122]
drag, startPoint x: 711, startPoint y: 233, endPoint x: 860, endPoint y: 241, distance: 148.3
click at [860, 241] on tr "B-V-5PBHBLU HH-SJC25 50614 Low 0.00 0 0% SV1.1.DH3.39.B.C034 20 72.246.3.171 CT…" at bounding box center [819, 239] width 1526 height 44
copy tr "SV1.1.DH3.39.B.C034"
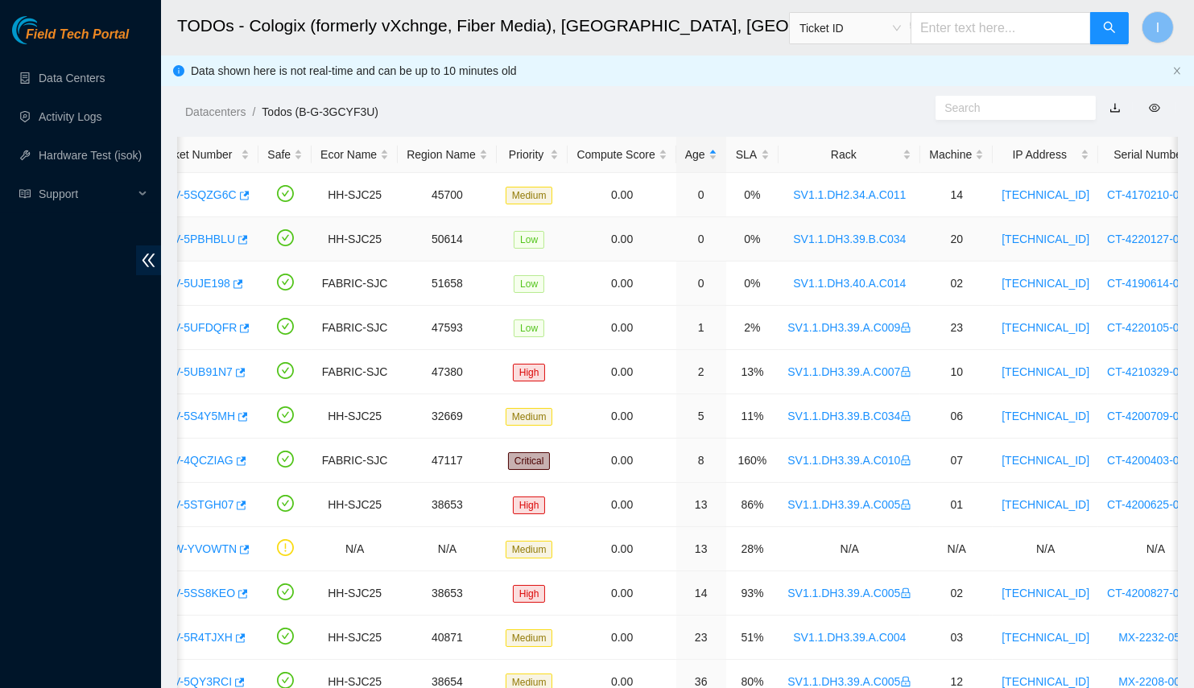
scroll to position [0, 65]
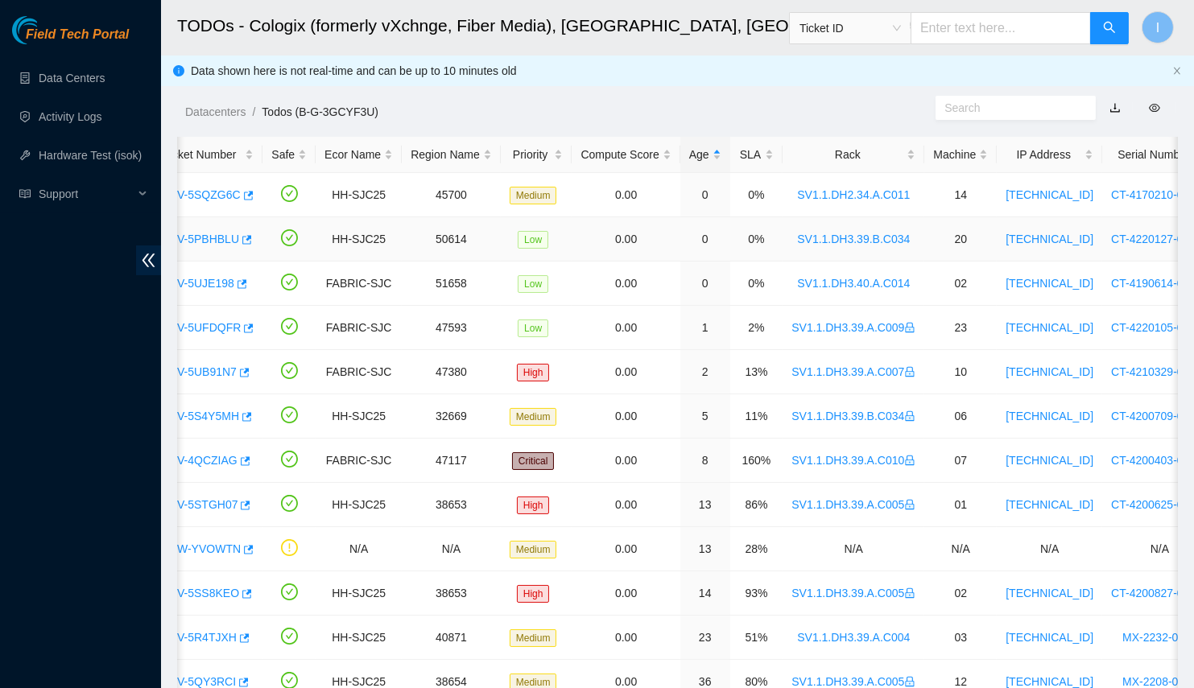
click at [208, 237] on link "B-V-5PBHBLU" at bounding box center [202, 239] width 73 height 13
click at [215, 413] on link "B-V-5S4Y5MH" at bounding box center [202, 416] width 73 height 13
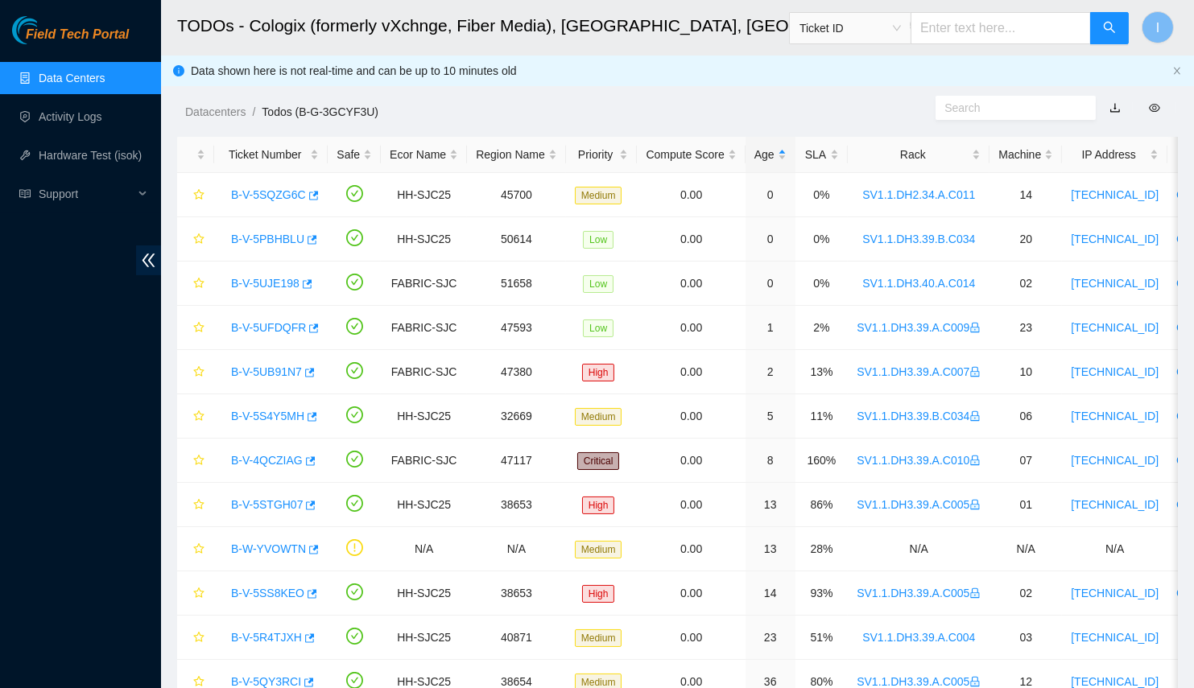
click at [119, 134] on ul "Data Centers Activity Logs Hardware Test (isok) Support" at bounding box center [80, 136] width 161 height 155
click at [116, 159] on link "Hardware Test (isok)" at bounding box center [90, 155] width 103 height 13
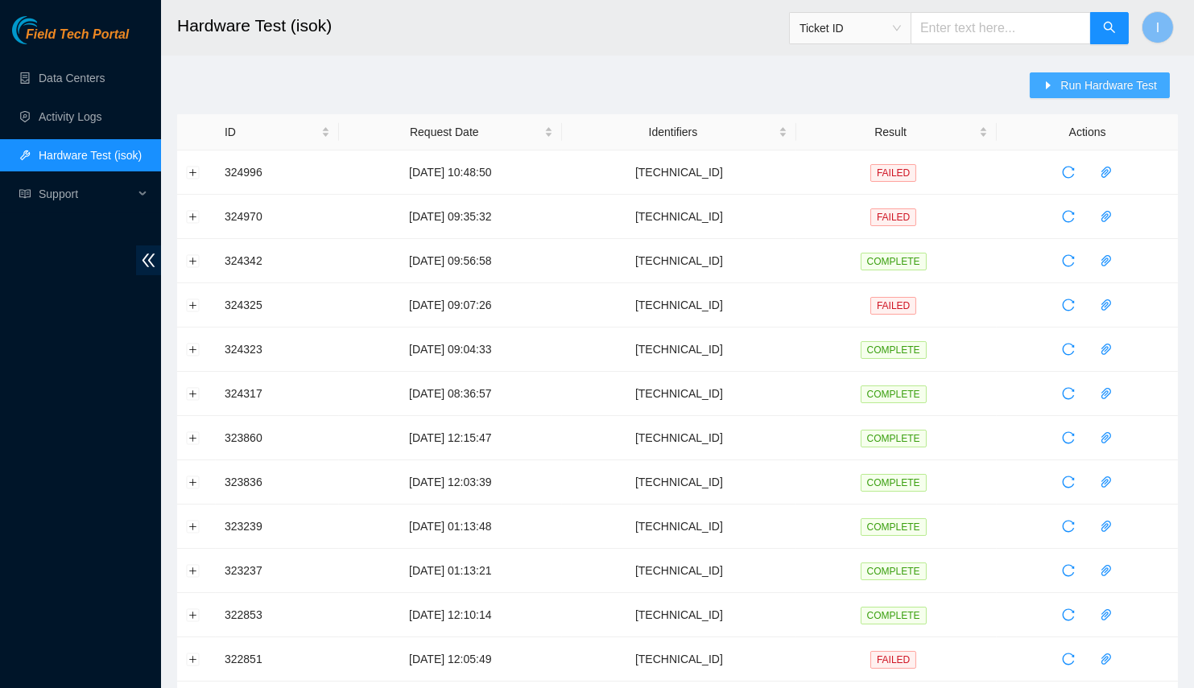
click at [1077, 80] on span "Run Hardware Test" at bounding box center [1108, 85] width 97 height 18
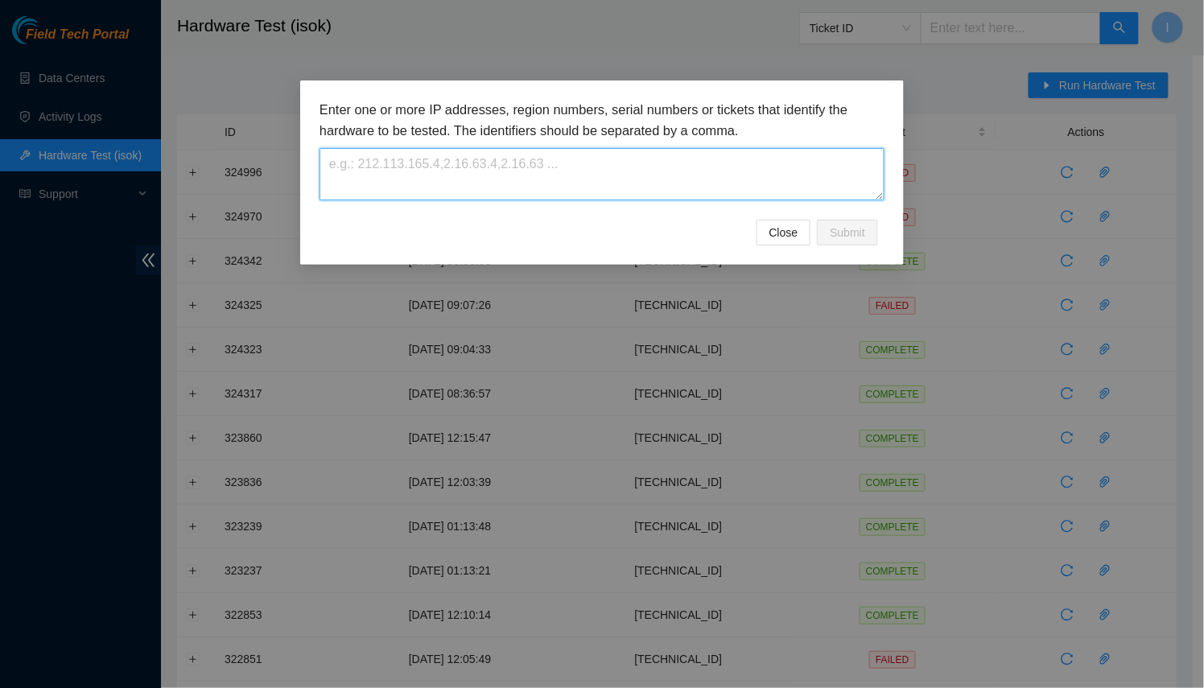
click at [704, 180] on textarea at bounding box center [602, 174] width 565 height 52
paste textarea "[TECHNICAL_ID]"
type textarea "[TECHNICAL_ID]"
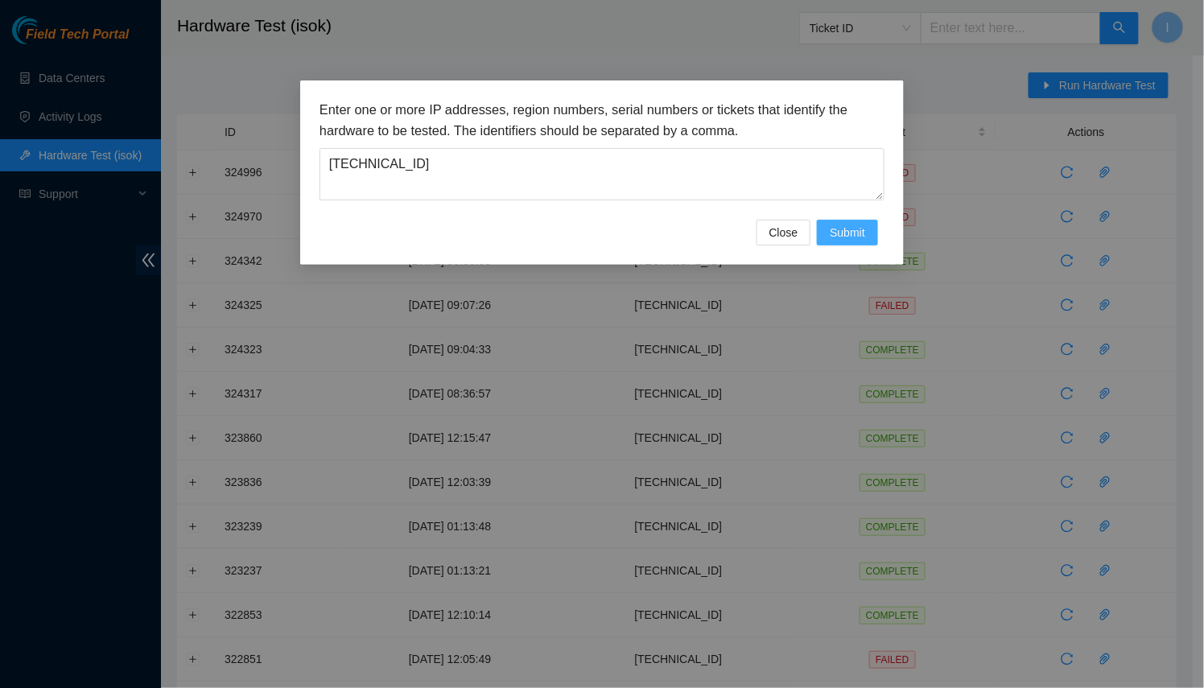
click at [854, 220] on button "Submit" at bounding box center [847, 233] width 61 height 26
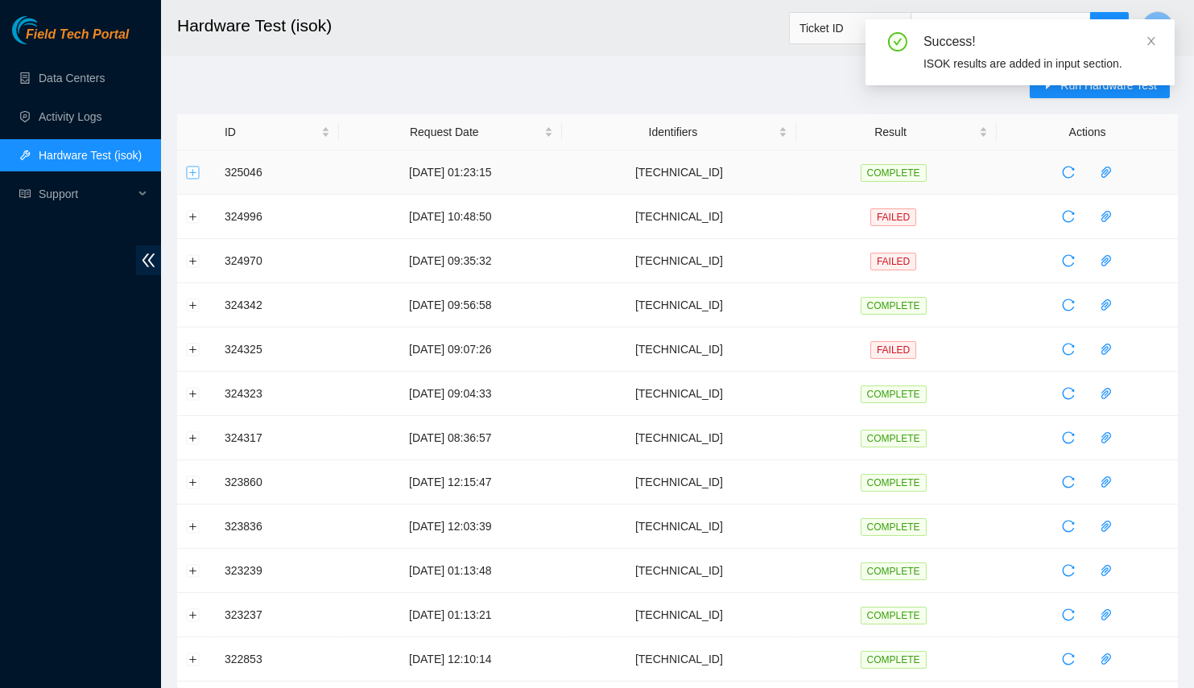
click at [191, 167] on button "Expand row" at bounding box center [193, 172] width 13 height 13
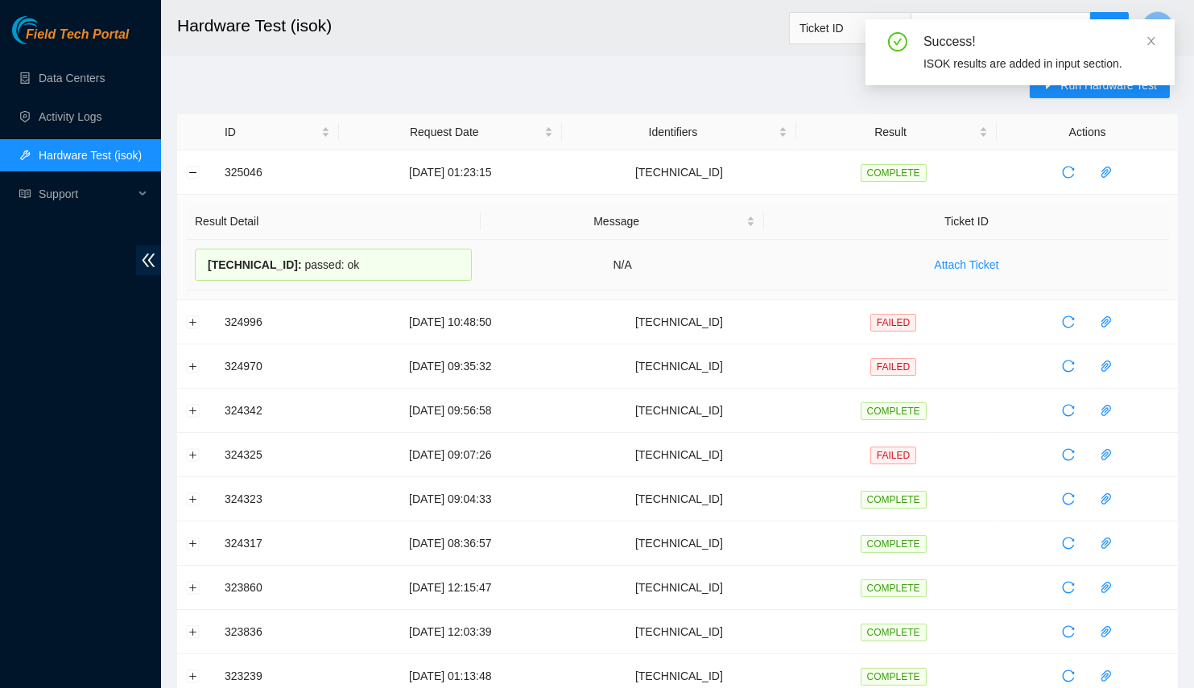
click at [213, 258] on span "23.217.58.114 :" at bounding box center [255, 264] width 94 height 13
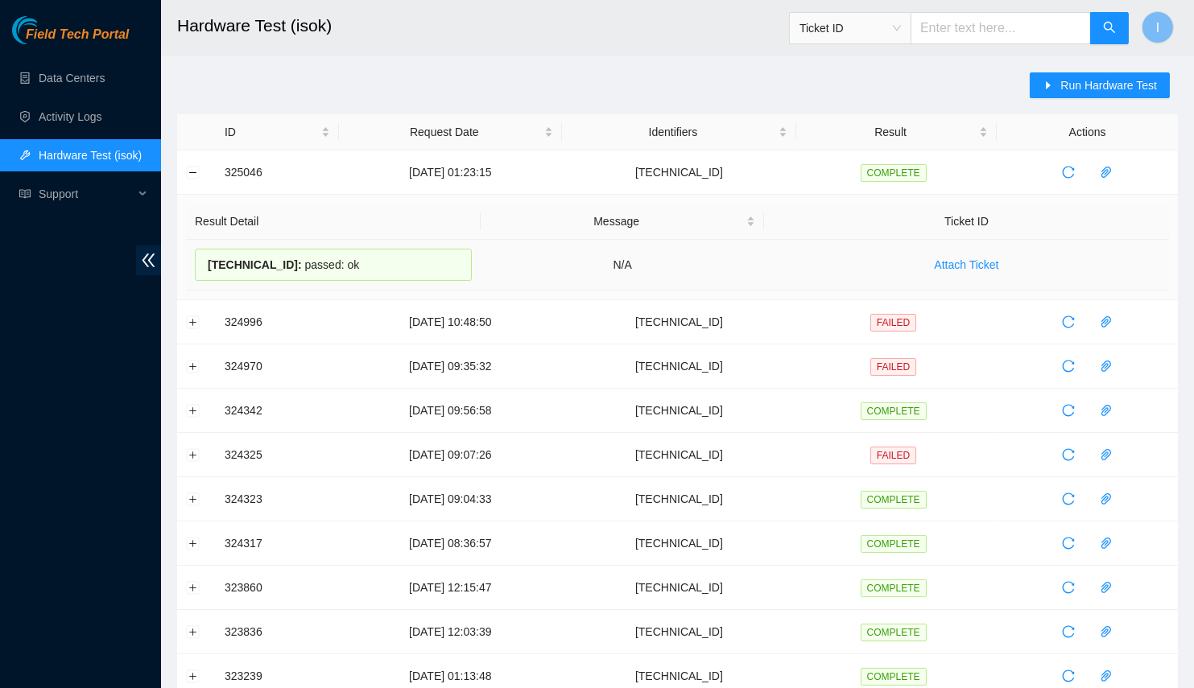
drag, startPoint x: 213, startPoint y: 256, endPoint x: 378, endPoint y: 282, distance: 167.1
click at [378, 282] on td "23.217.58.114 : passed: ok" at bounding box center [333, 265] width 295 height 51
copy div "23.217.58.114 : passed: ok"
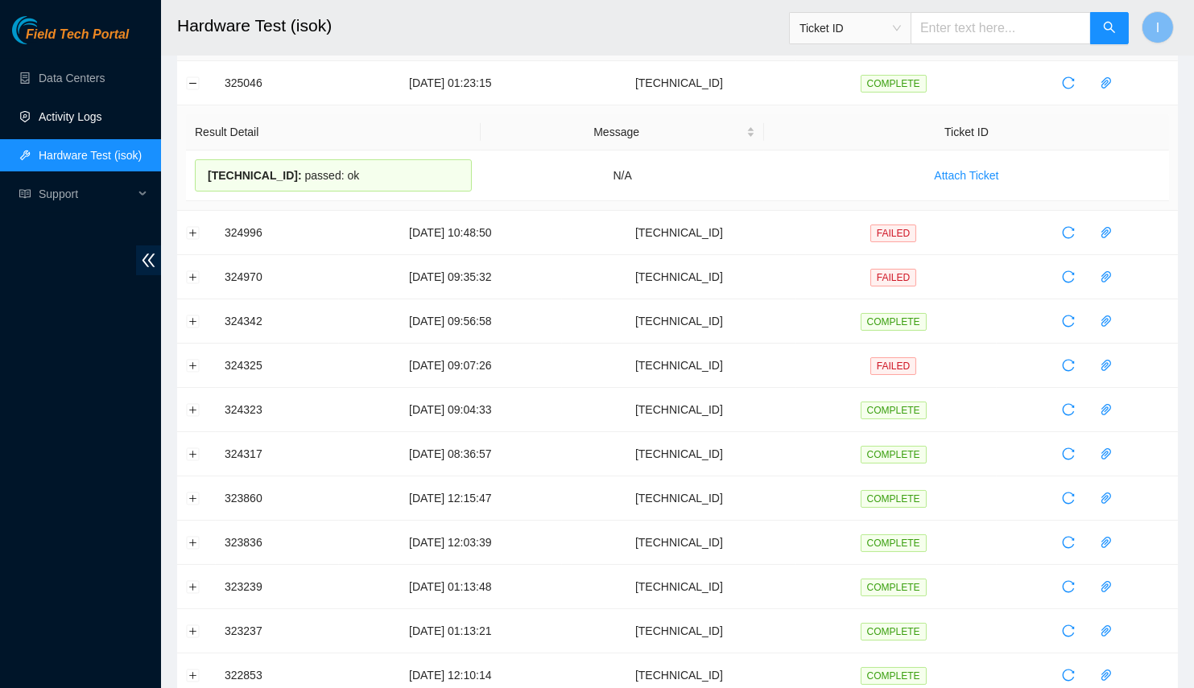
click at [47, 112] on link "Activity Logs" at bounding box center [71, 116] width 64 height 13
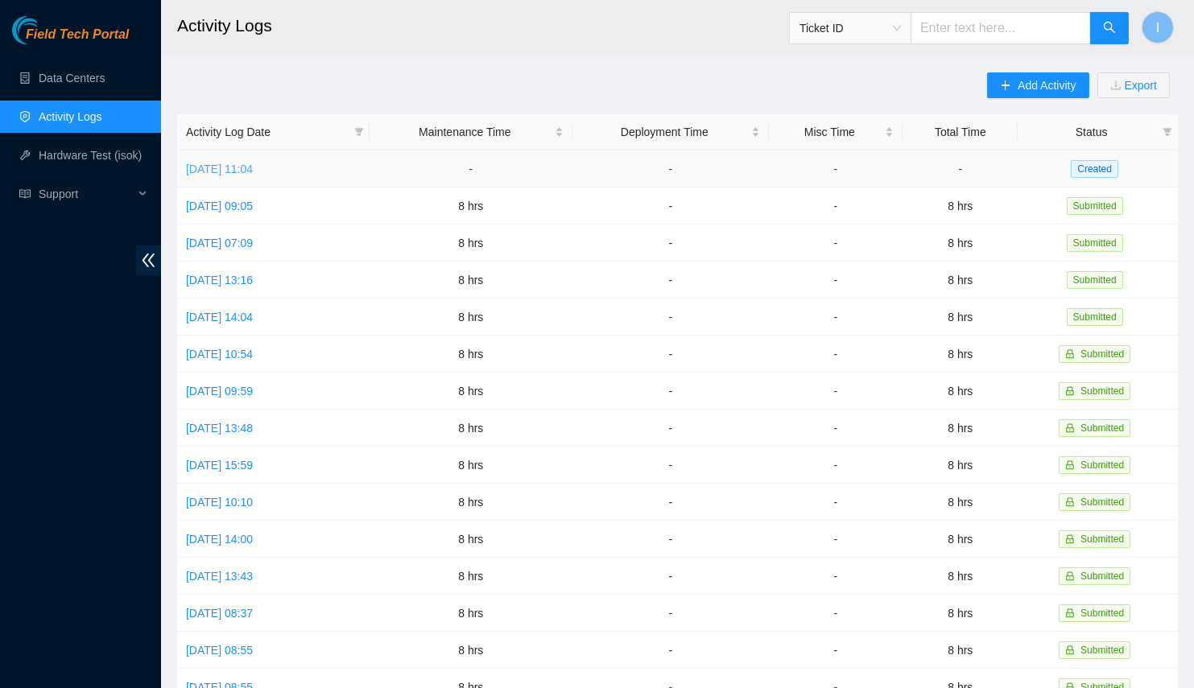
click at [252, 173] on link "Wed, 20 Aug 2025 11:04" at bounding box center [219, 169] width 67 height 13
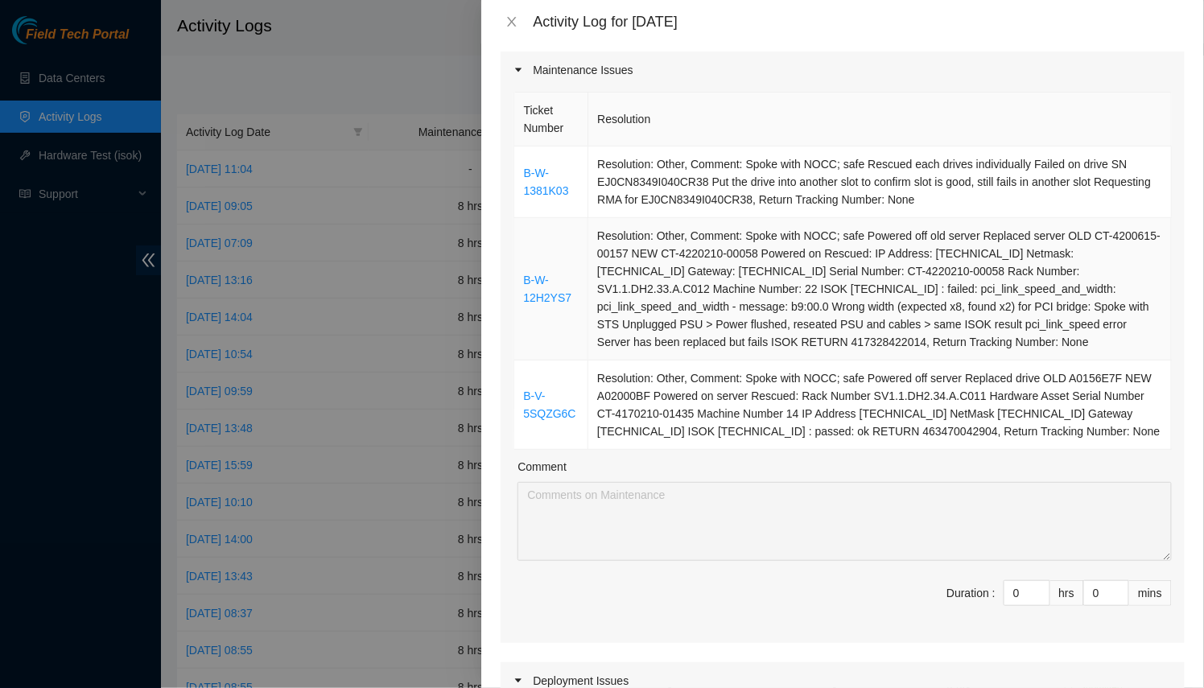
scroll to position [131, 0]
click at [897, 546] on div "Ticket Number Resolution B-W-1381K03 Resolution: Other, Comment: Spoke with NOC…" at bounding box center [843, 365] width 684 height 555
type input "8"
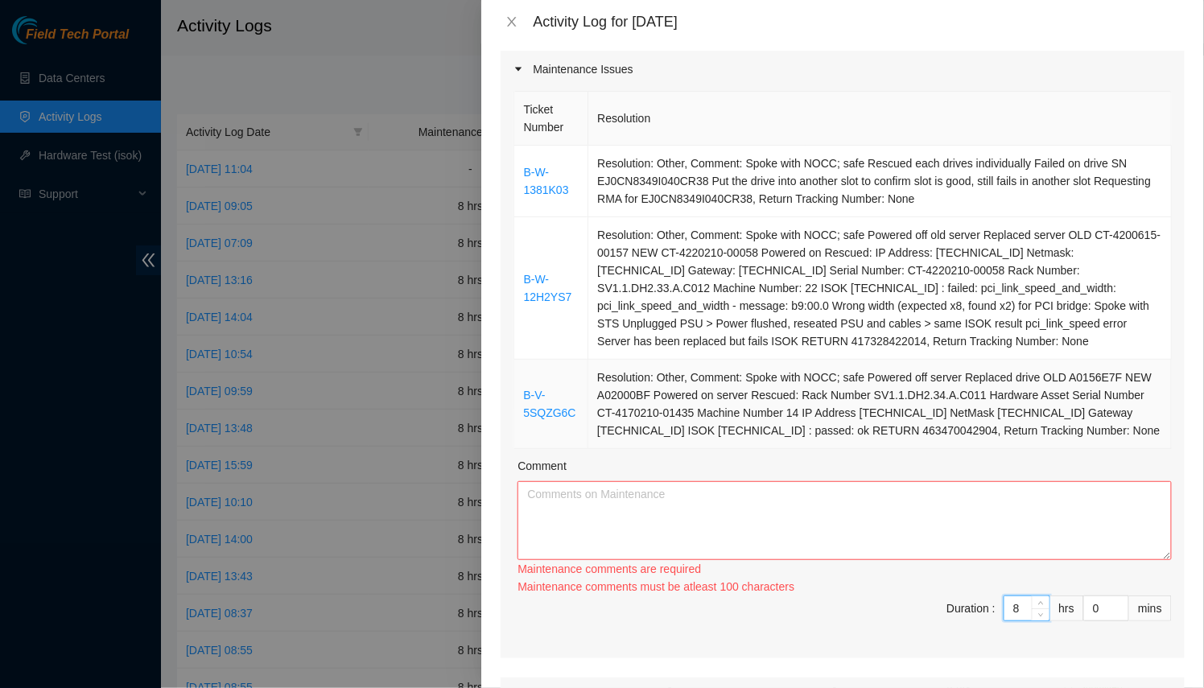
type input "8"
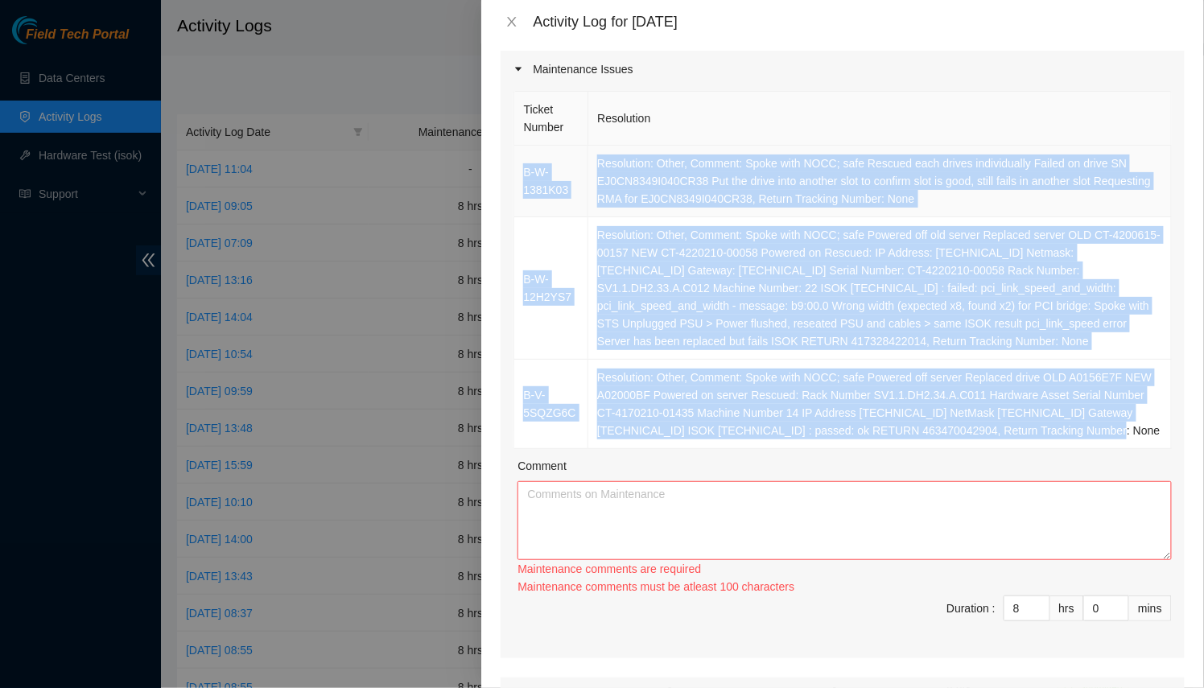
drag, startPoint x: 1013, startPoint y: 436, endPoint x: 518, endPoint y: 151, distance: 572.2
click at [518, 151] on tbody "B-W-1381K03 Resolution: Other, Comment: Spoke with NOCC; safe Rescued each driv…" at bounding box center [843, 297] width 658 height 303
copy tbody "B-W-1381K03 Resolution: Other, Comment: Spoke with NOCC; safe Rescued each driv…"
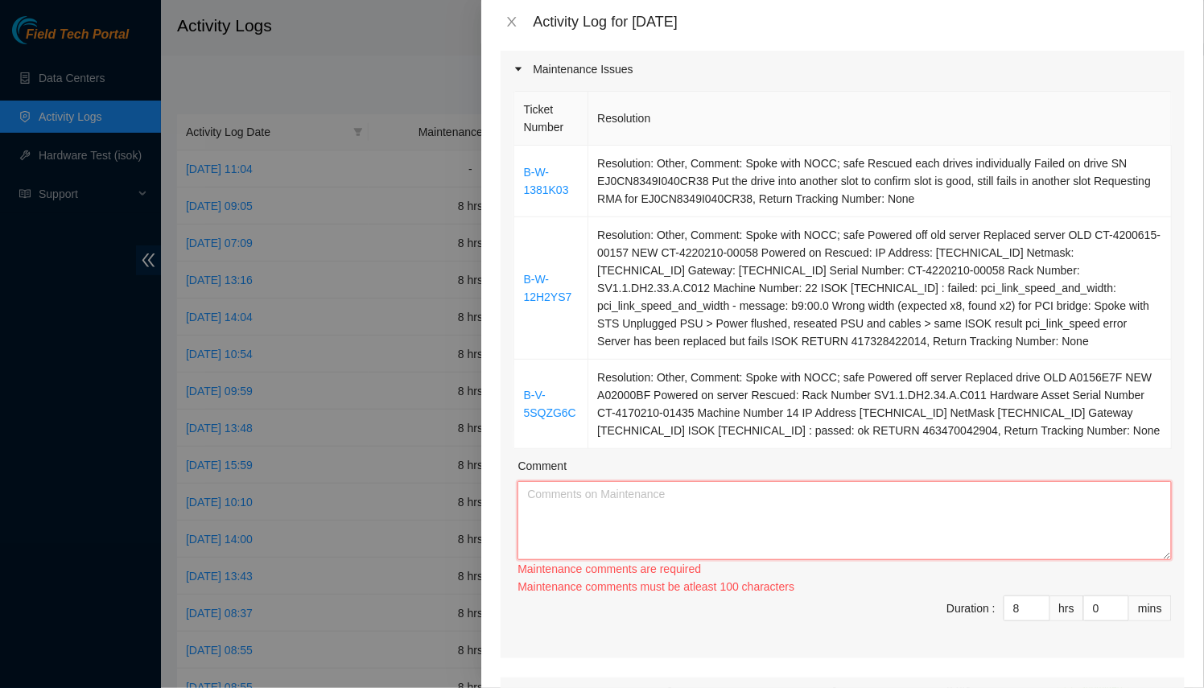
click at [670, 484] on textarea "Comment" at bounding box center [845, 520] width 654 height 79
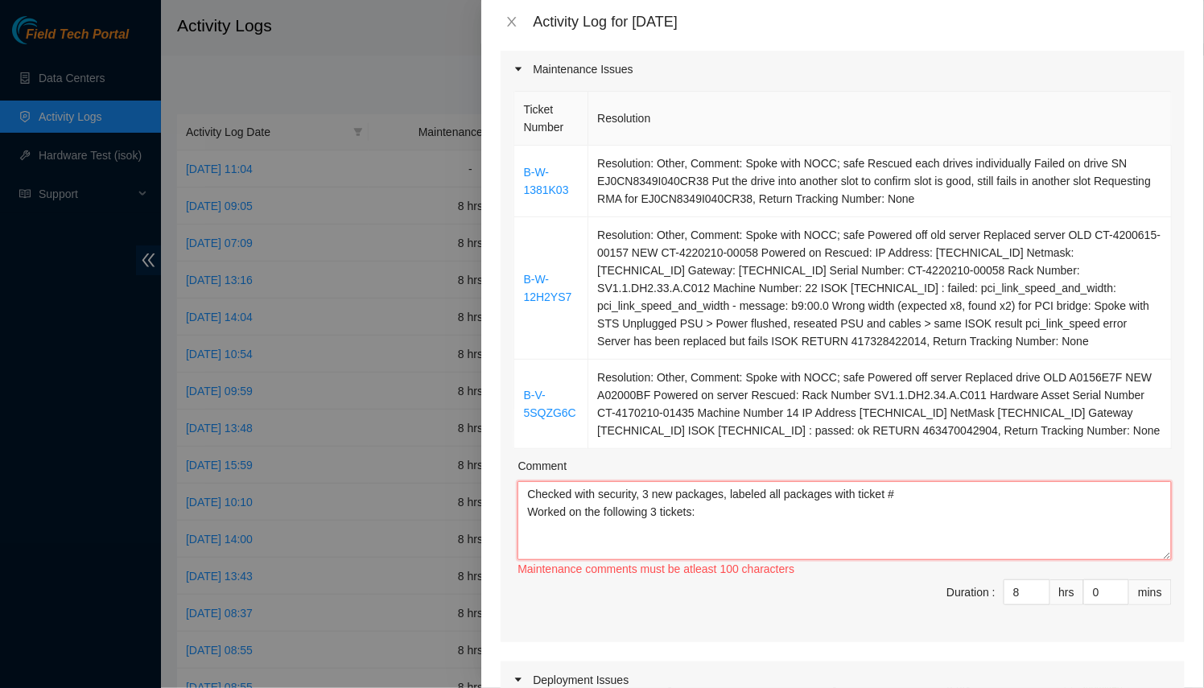
paste textarea "B-W-1381K03 Resolution: Other, Comment: Spoke with NOCC; safe Rescued each driv…"
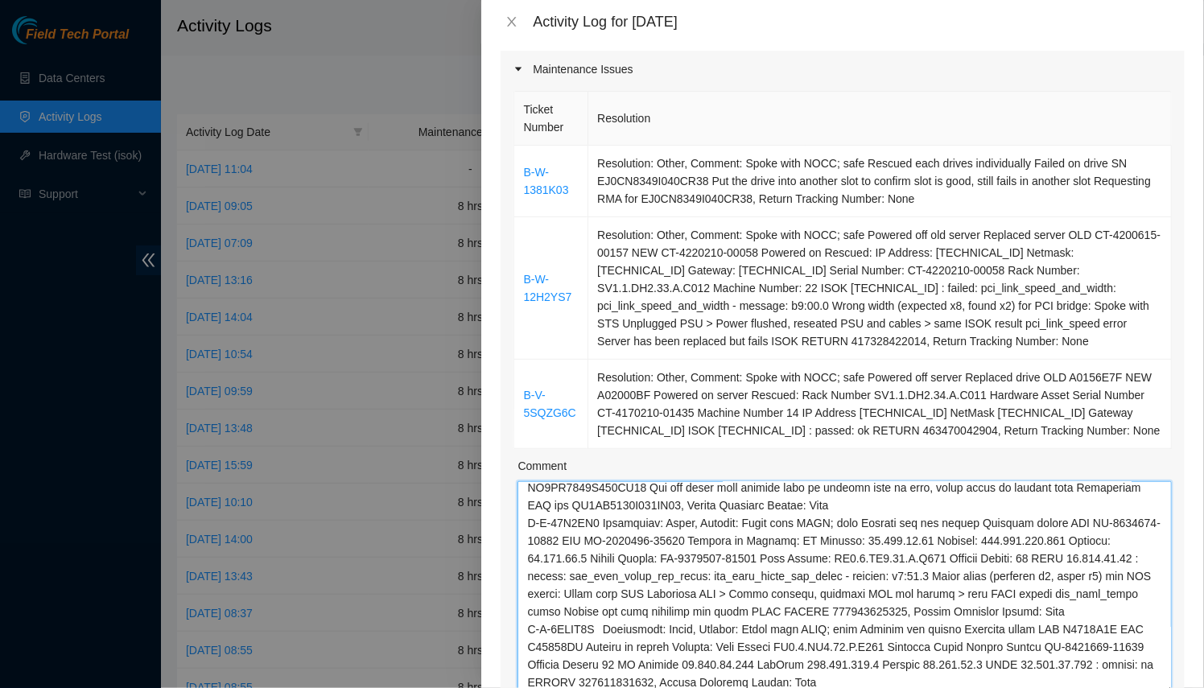
scroll to position [59, 0]
drag, startPoint x: 1153, startPoint y: 552, endPoint x: 1123, endPoint y: 688, distance: 139.4
click at [1123, 687] on textarea "Comment" at bounding box center [845, 588] width 654 height 214
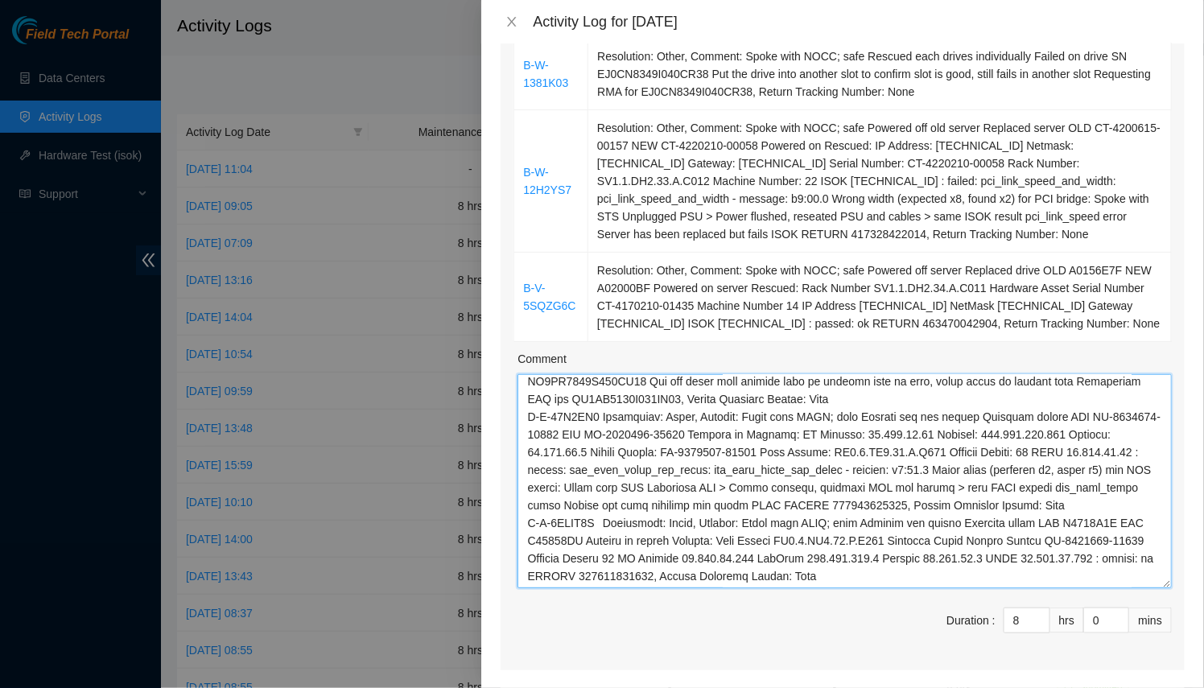
scroll to position [0, 0]
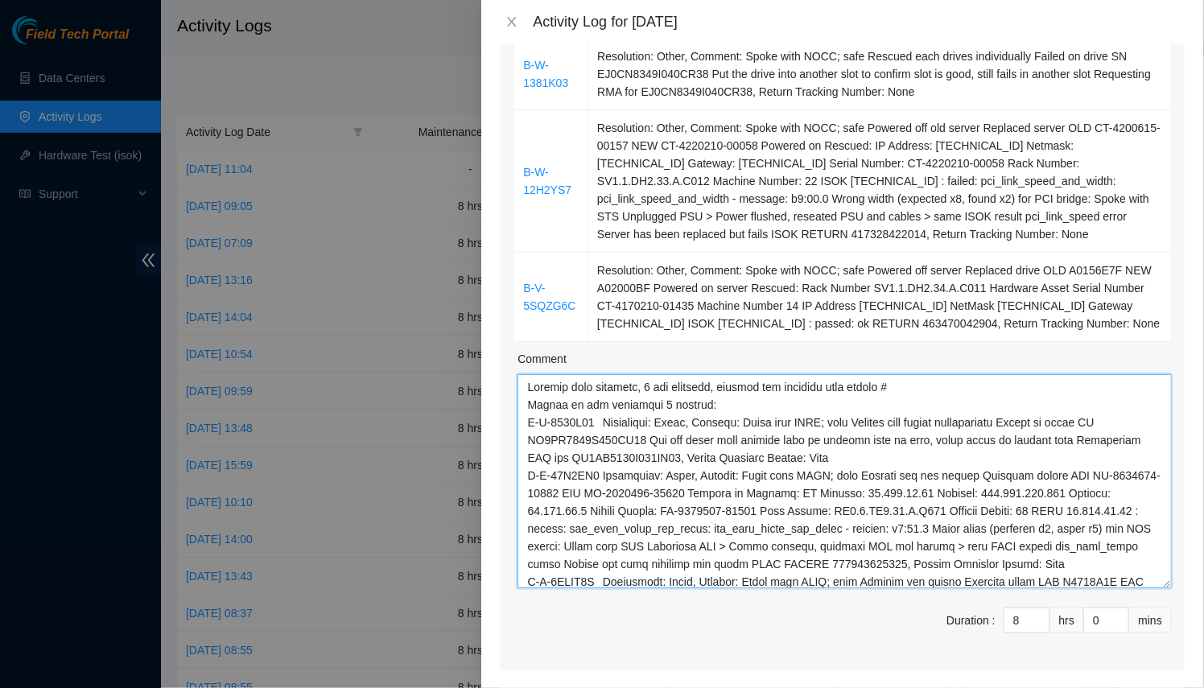
click at [848, 406] on textarea "Comment" at bounding box center [845, 481] width 654 height 214
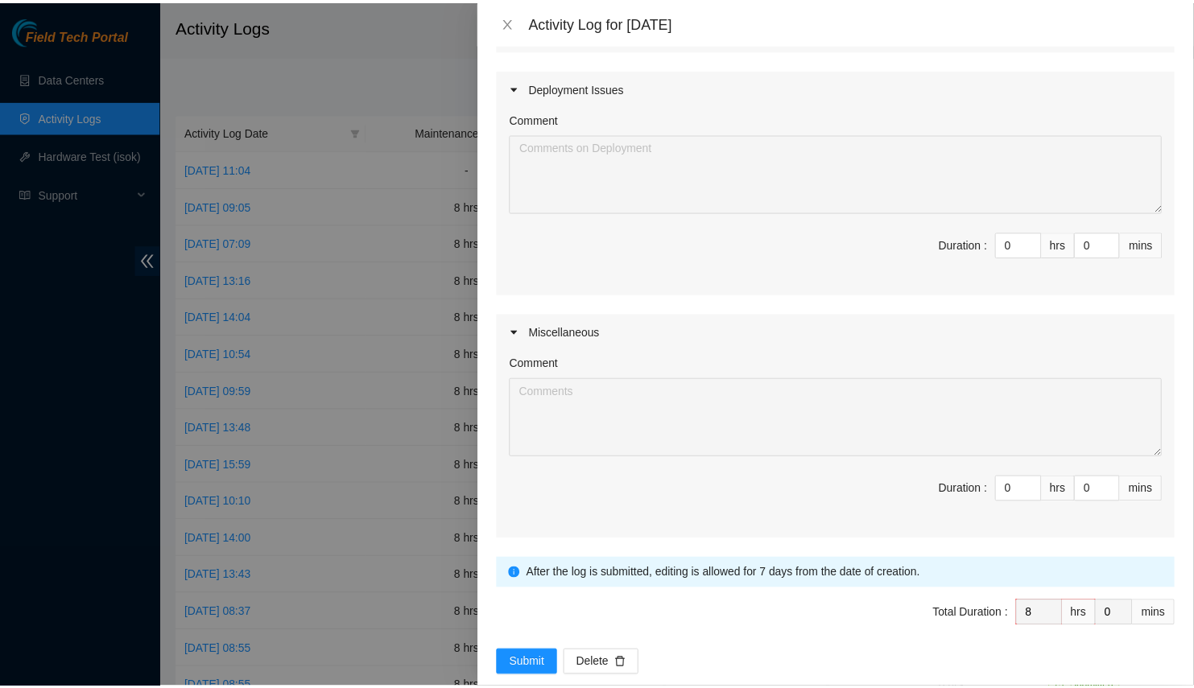
scroll to position [879, 0]
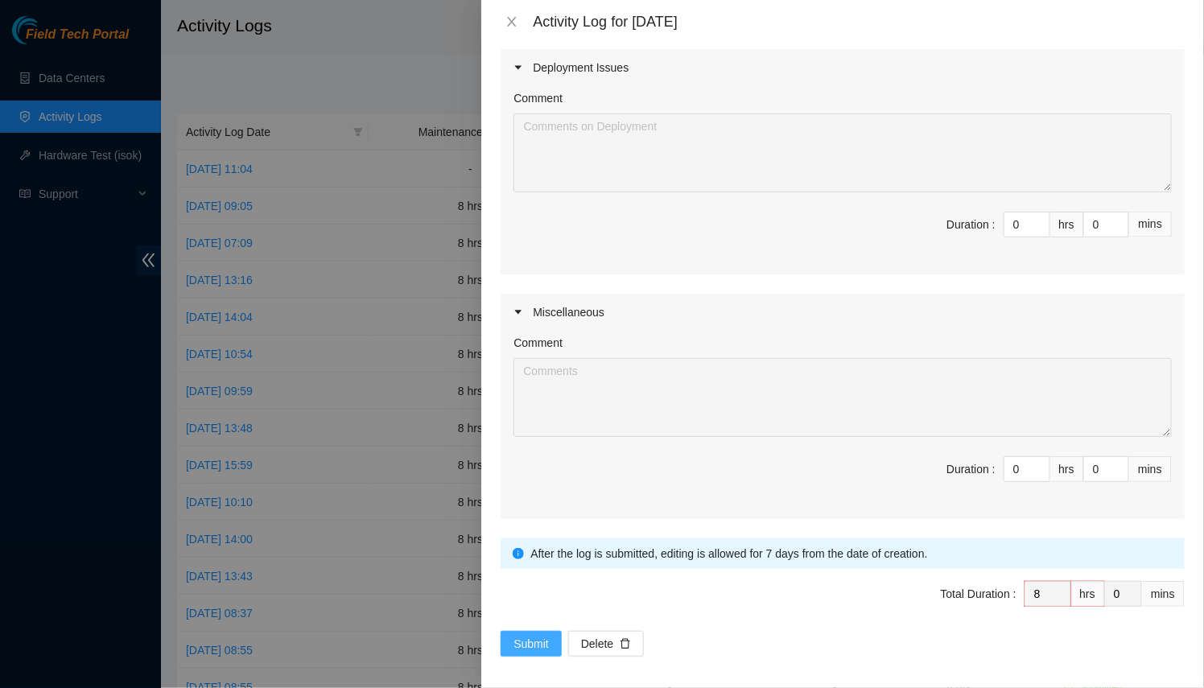
type textarea "Checked with security, 3 new packages, labeled all packages with ticket # Worke…"
click at [535, 635] on span "Submit" at bounding box center [530, 644] width 35 height 18
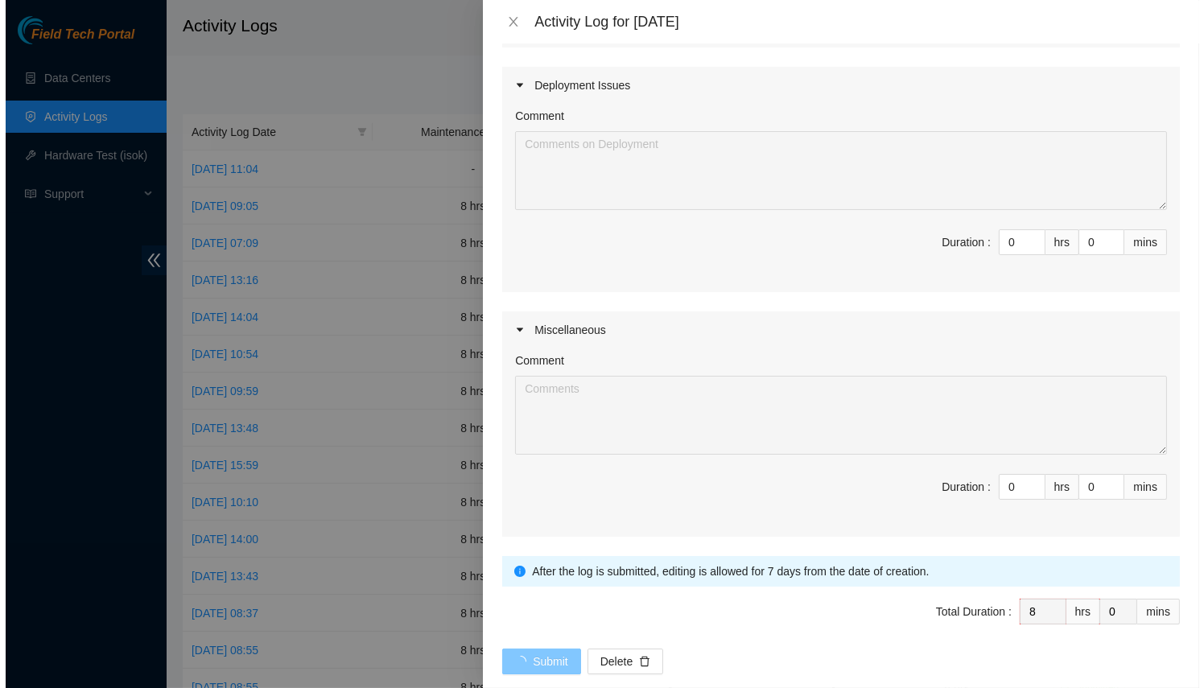
scroll to position [0, 0]
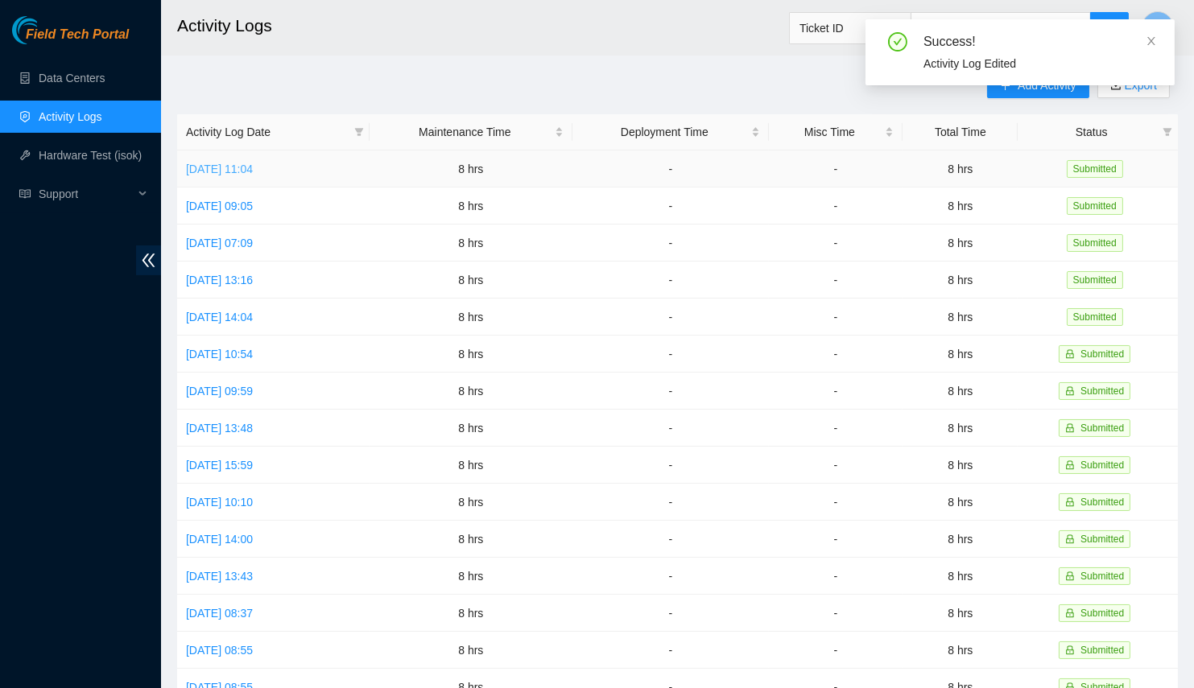
click at [253, 166] on link "Wed, 20 Aug 2025 11:04" at bounding box center [219, 169] width 67 height 13
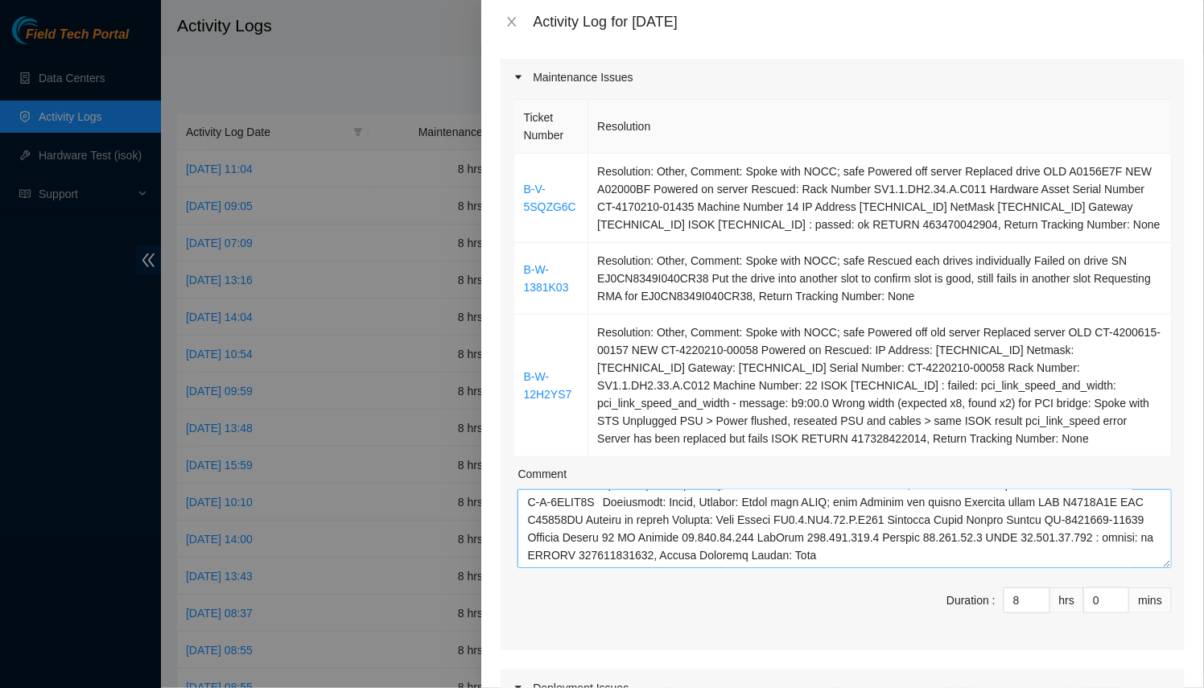
scroll to position [119, 0]
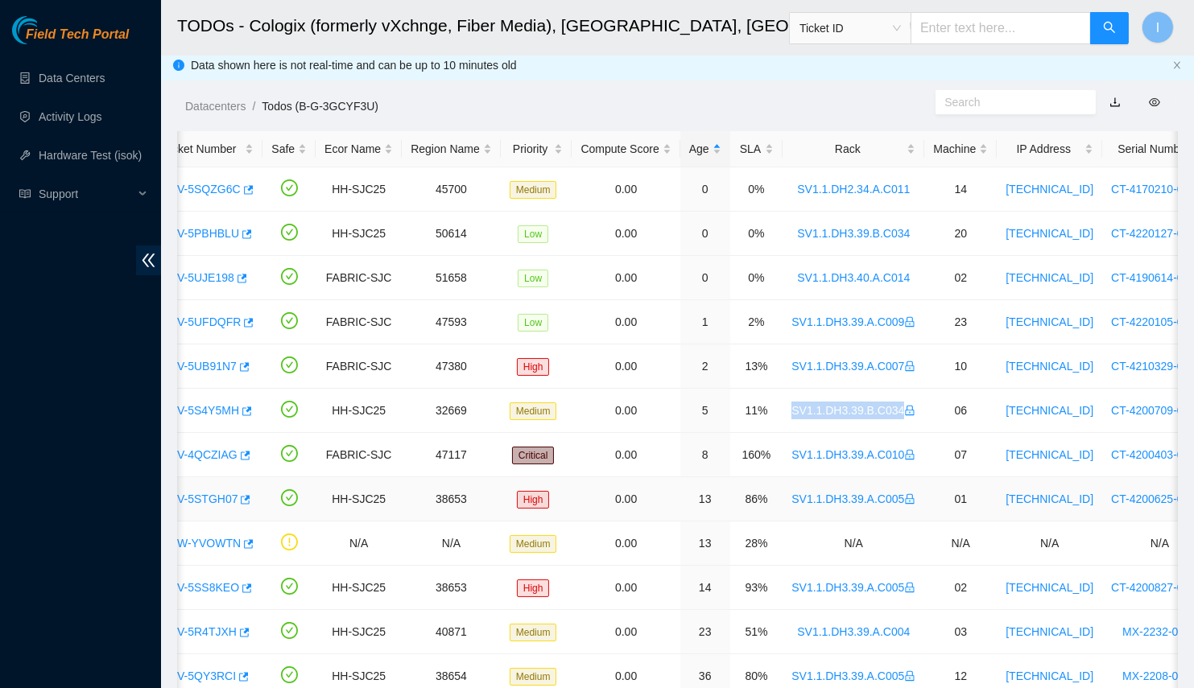
scroll to position [246, 0]
